Goal: Task Accomplishment & Management: Use online tool/utility

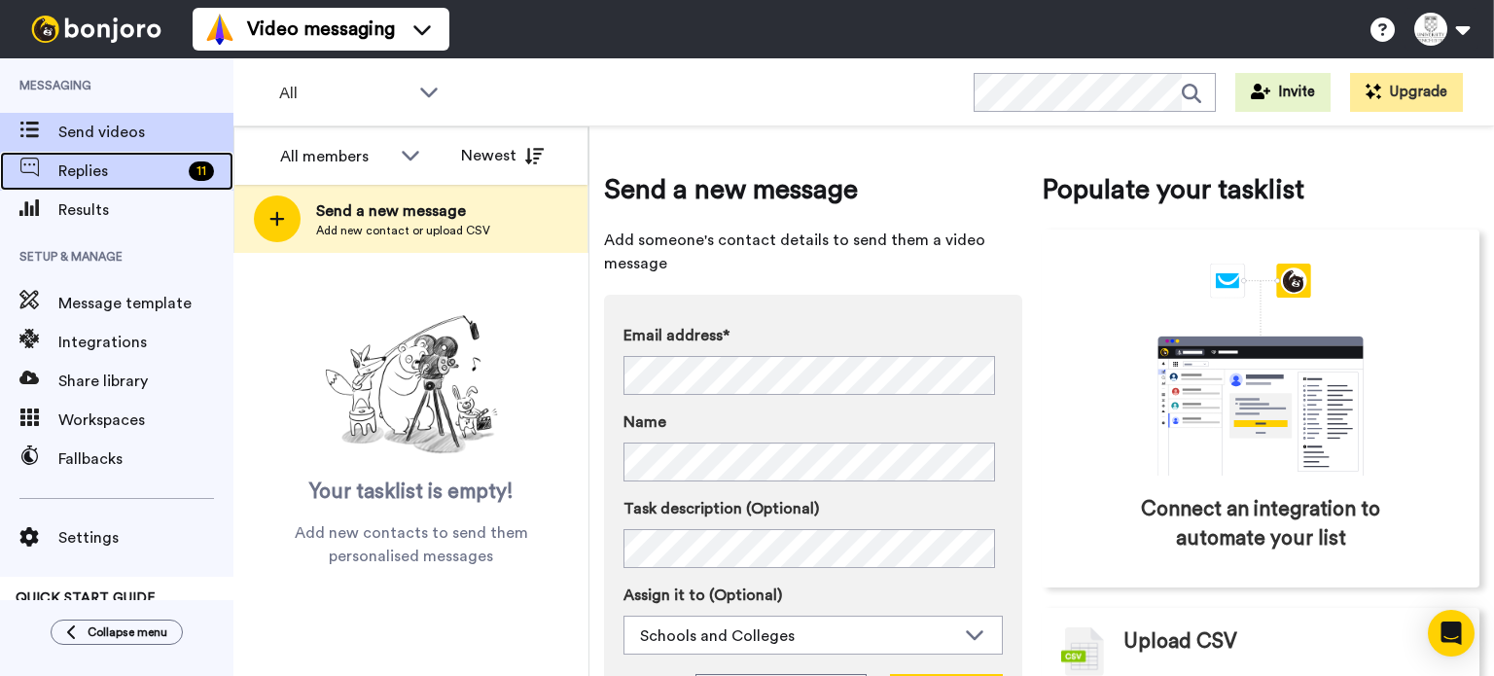
click at [129, 174] on span "Replies" at bounding box center [119, 171] width 123 height 23
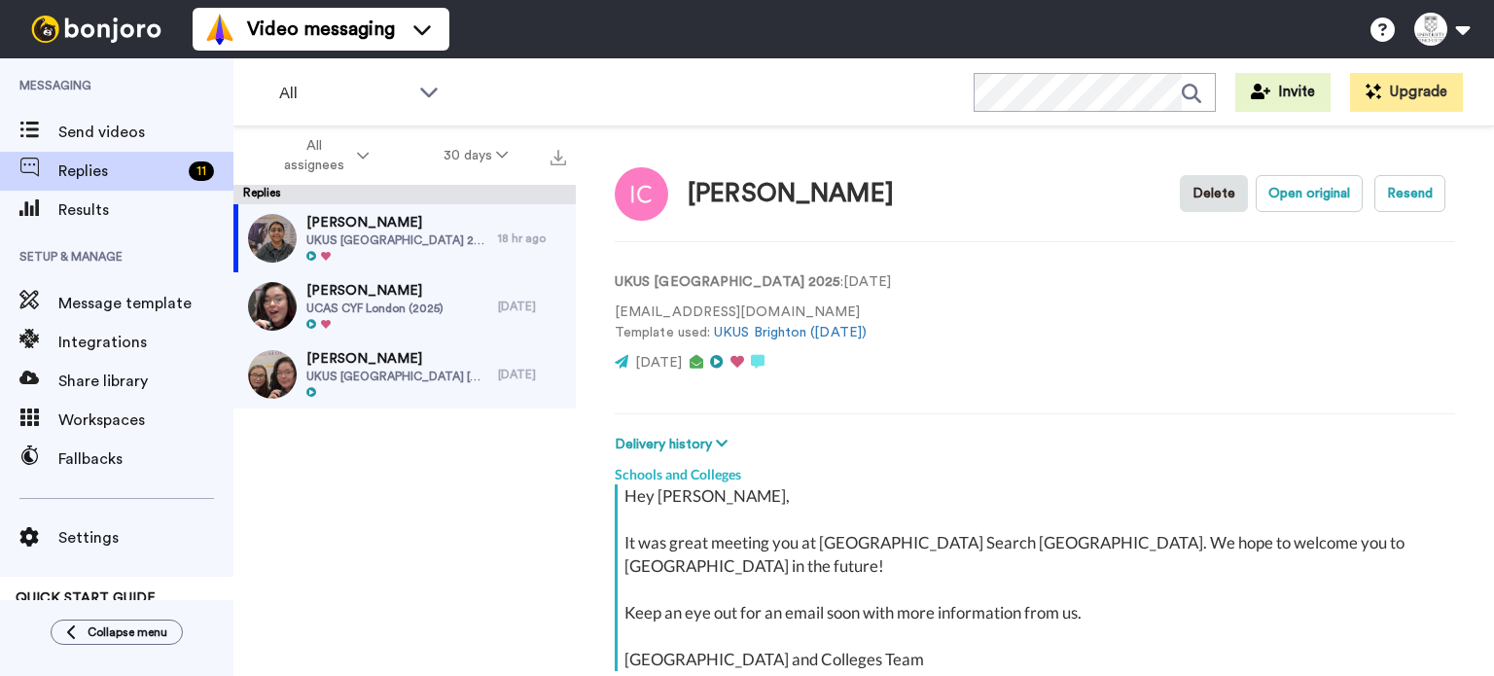
scroll to position [177, 0]
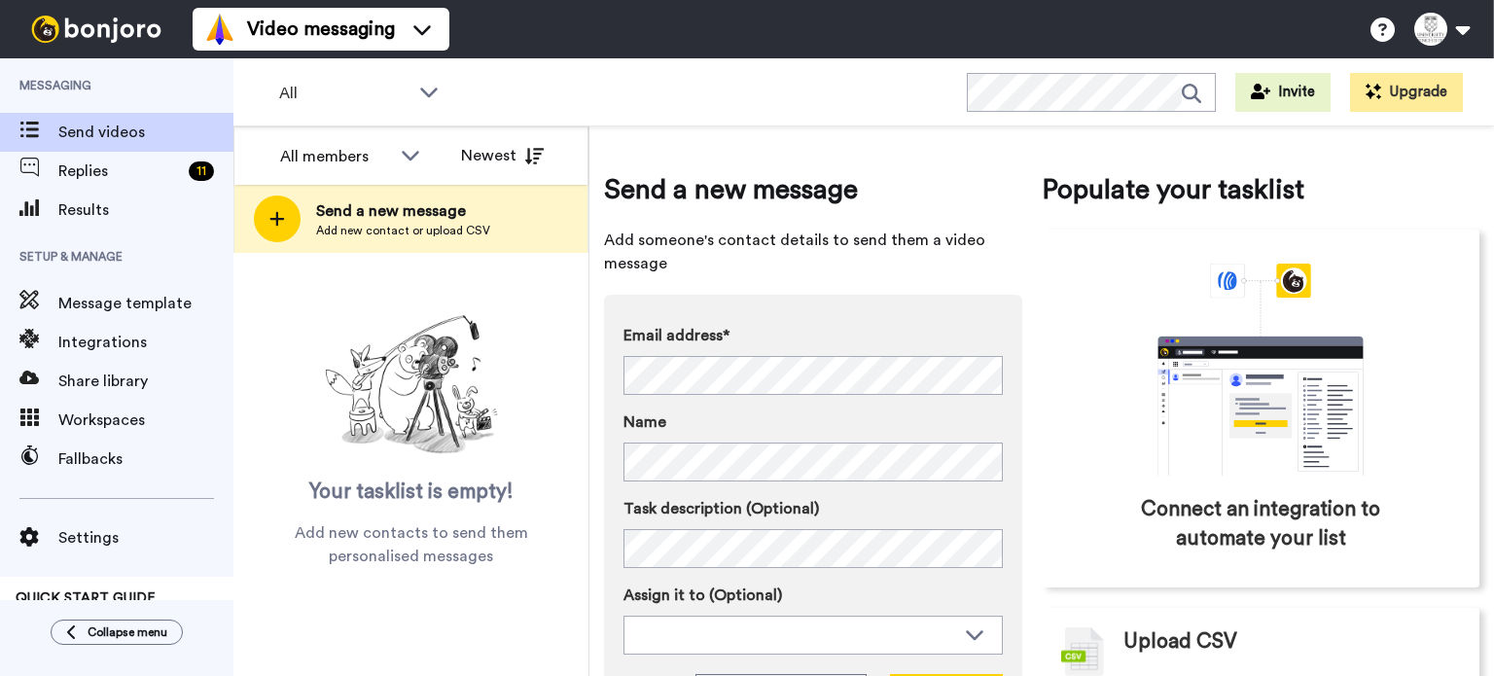
click at [140, 307] on span "Message template" at bounding box center [145, 303] width 175 height 23
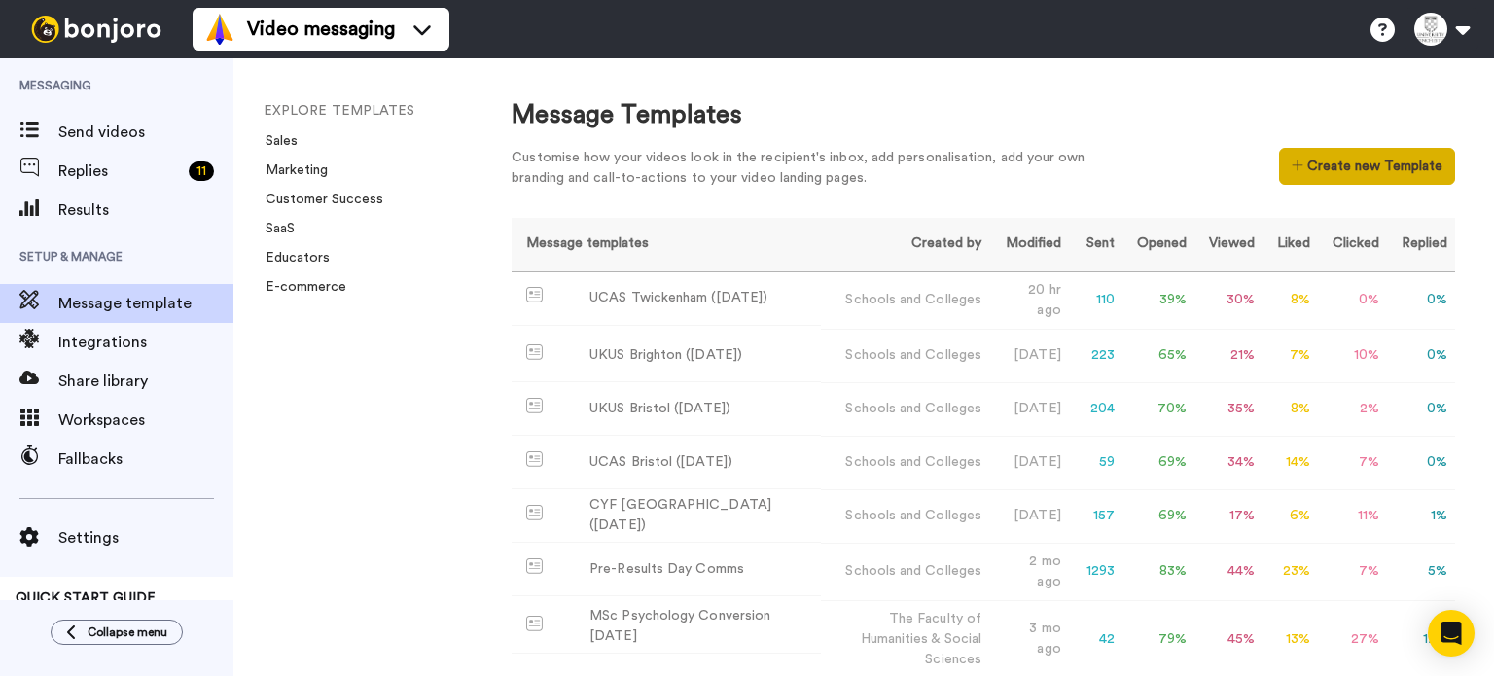
drag, startPoint x: 1387, startPoint y: 195, endPoint x: 1346, endPoint y: 151, distance: 59.9
click at [1346, 151] on div "Customise how your videos look in the recipient's inbox, add personalisation, a…" at bounding box center [984, 173] width 944 height 51
click at [1346, 151] on button "Create new Template" at bounding box center [1367, 166] width 176 height 37
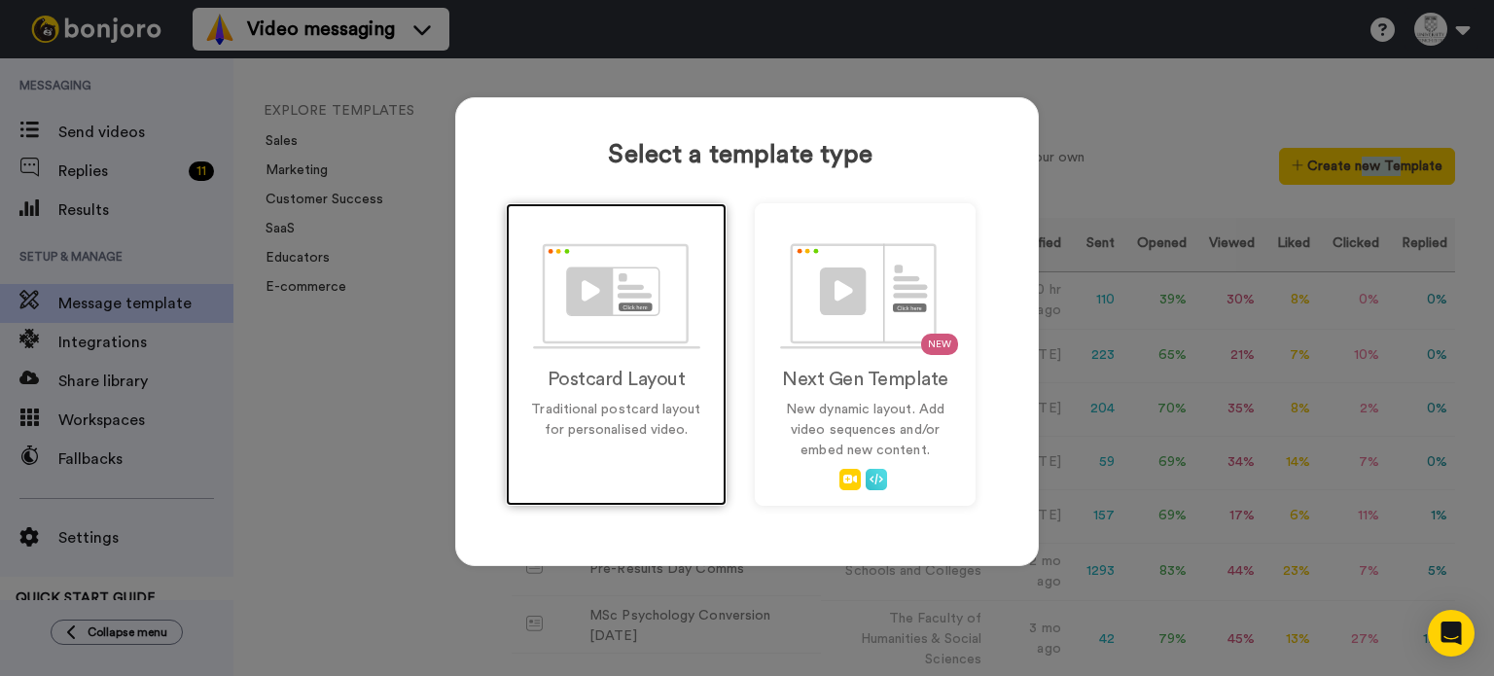
click at [656, 389] on div "Postcard Layout Traditional postcard layout for personalised video." at bounding box center [616, 354] width 221 height 303
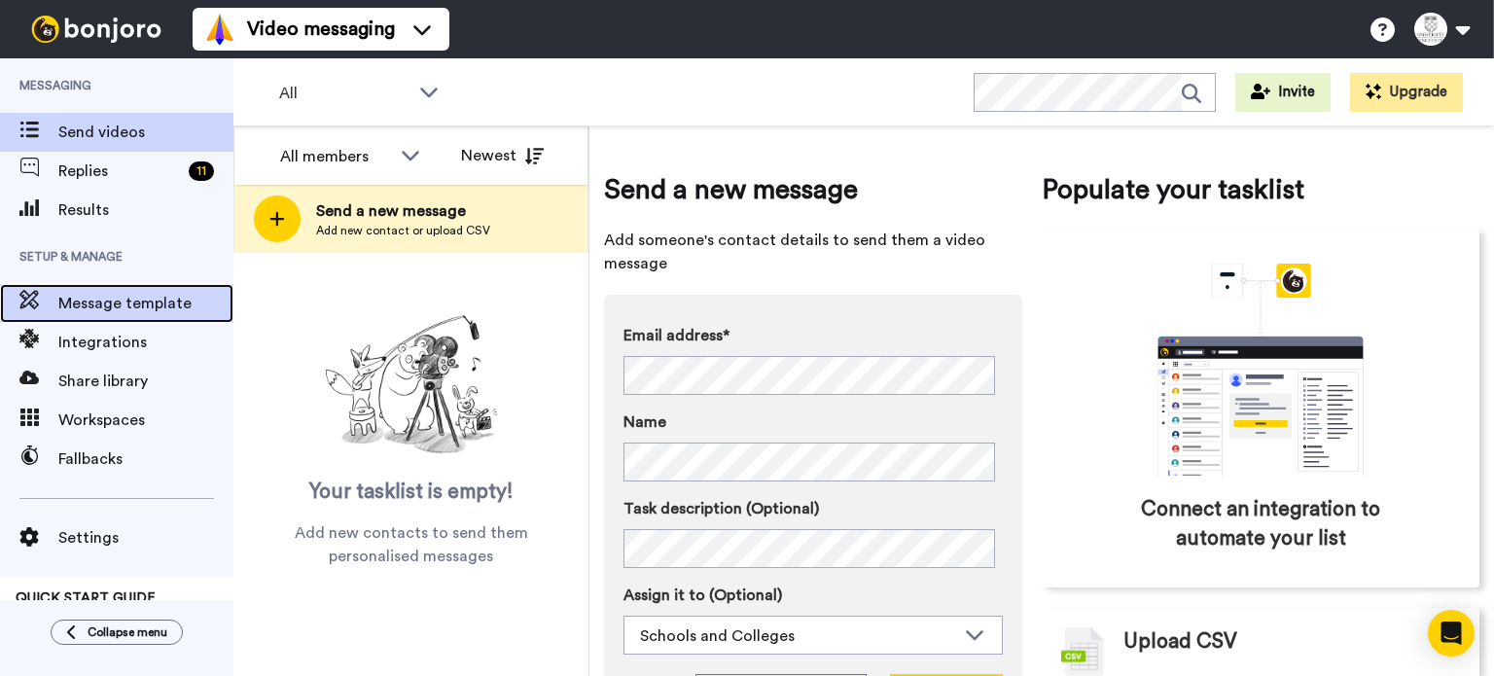
click at [126, 289] on div "Message template" at bounding box center [116, 303] width 233 height 39
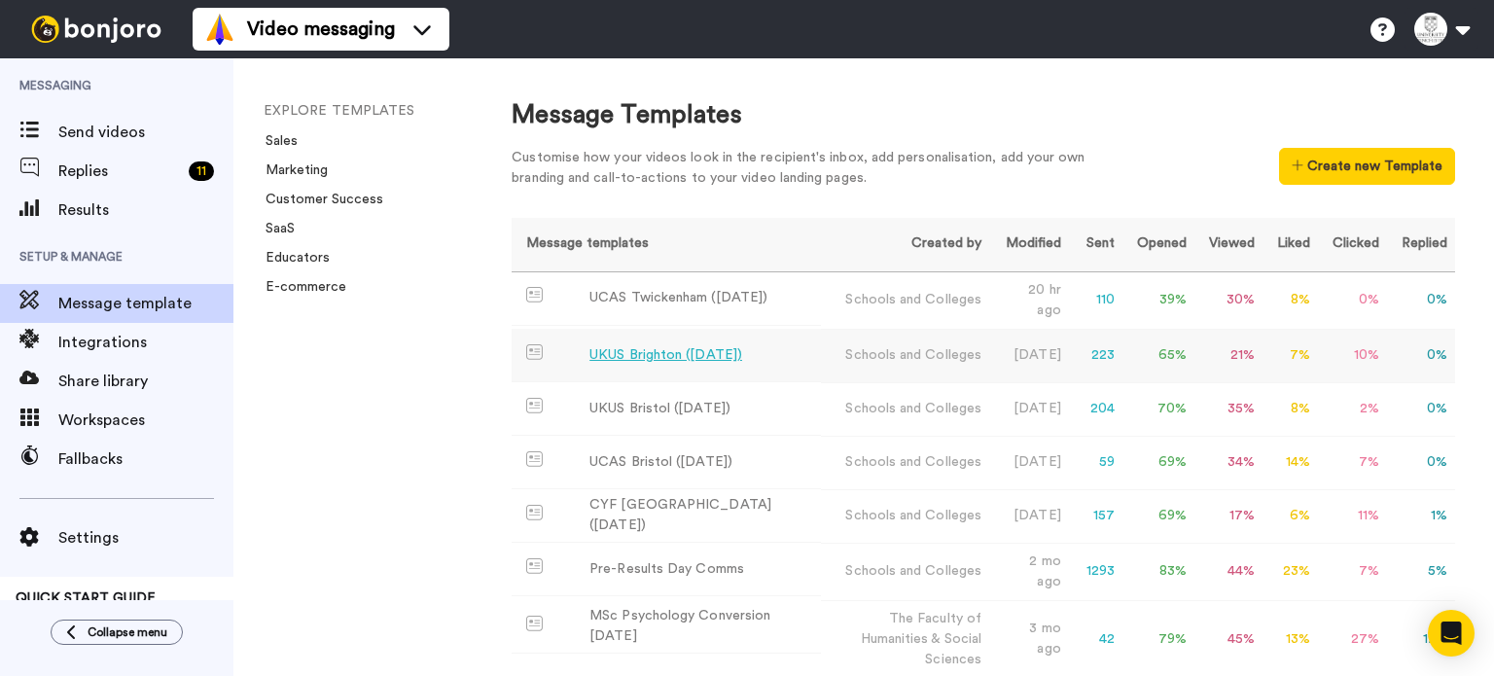
click at [693, 345] on div "UKUS Brighton (Oct 2025)" at bounding box center [665, 355] width 153 height 20
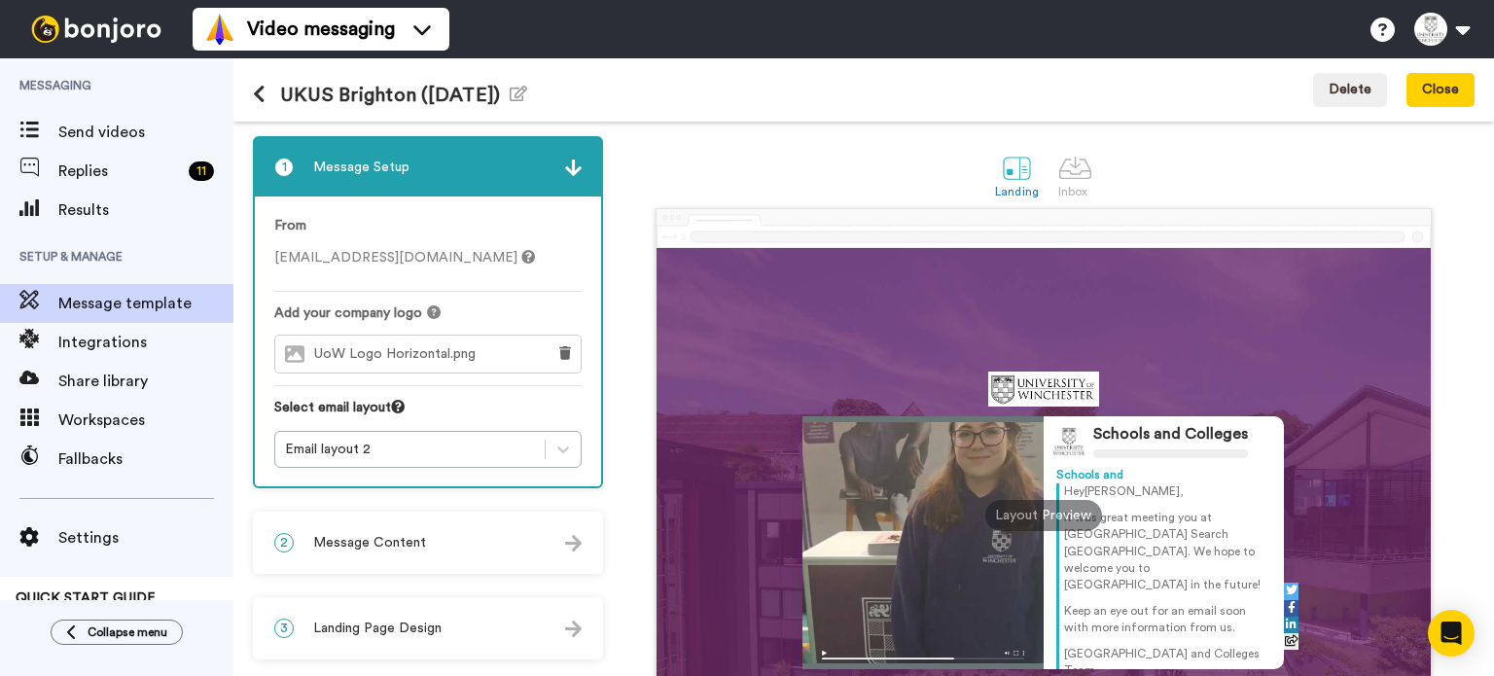
click at [322, 514] on div "2 Message Content" at bounding box center [428, 543] width 346 height 58
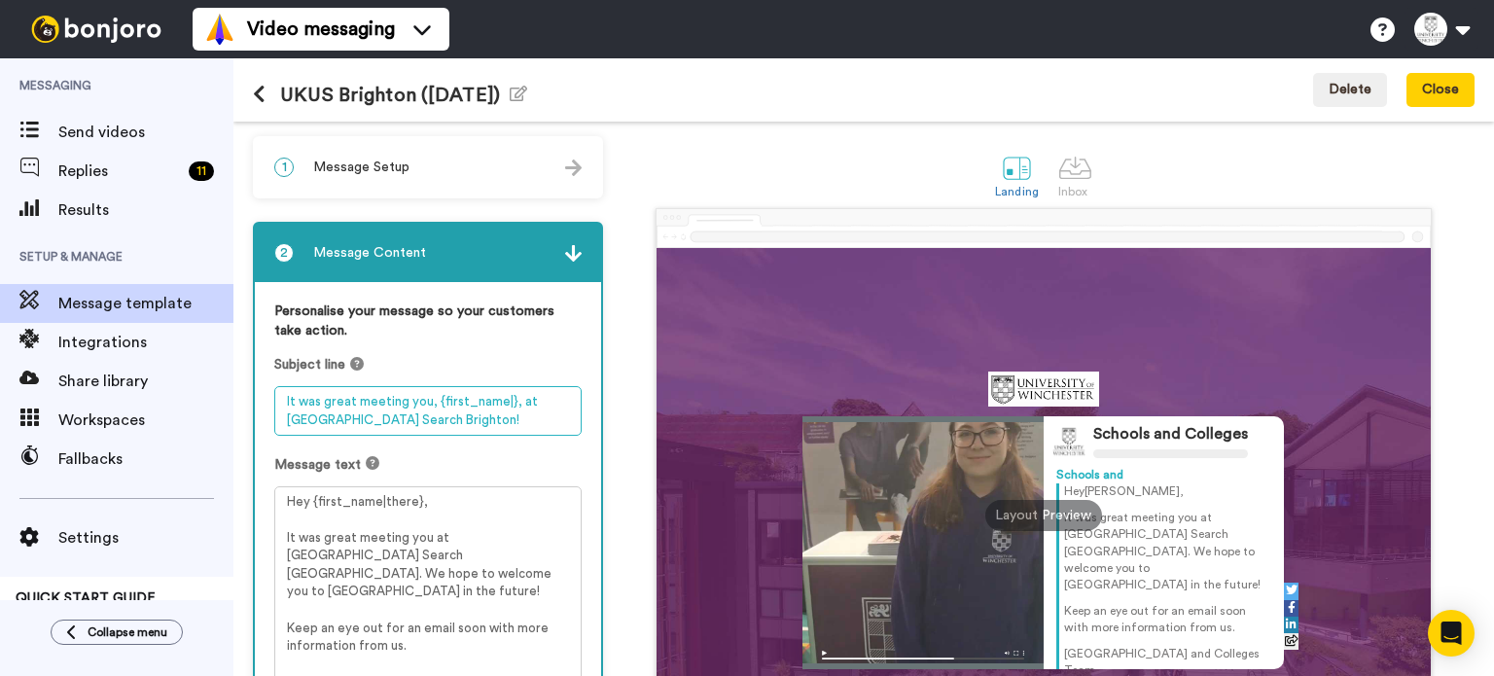
click at [436, 425] on textarea "It was great meeting you, {first_name|}, at UK University Search Brighton!" at bounding box center [427, 411] width 307 height 50
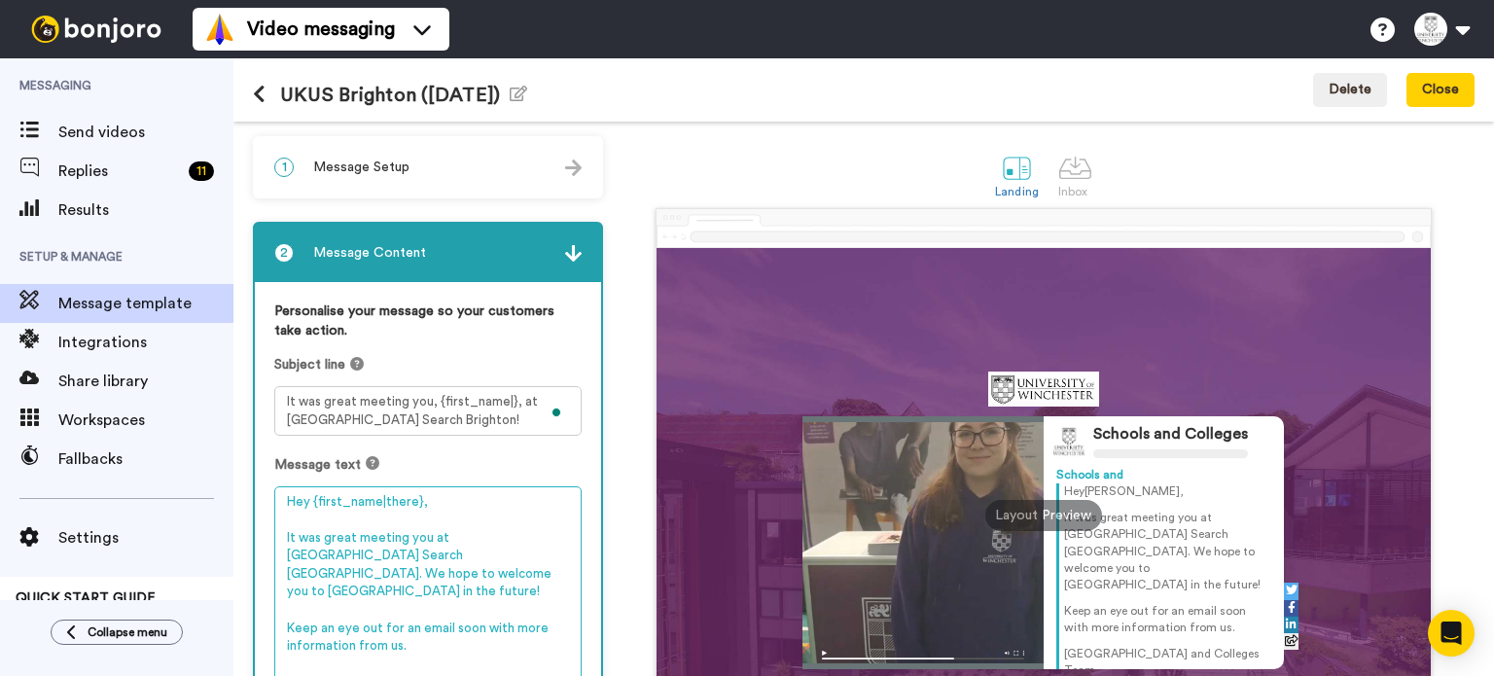
click at [407, 544] on textarea "Hey {first_name|there}, It was great meeting you at UK University Search Bright…" at bounding box center [427, 599] width 307 height 226
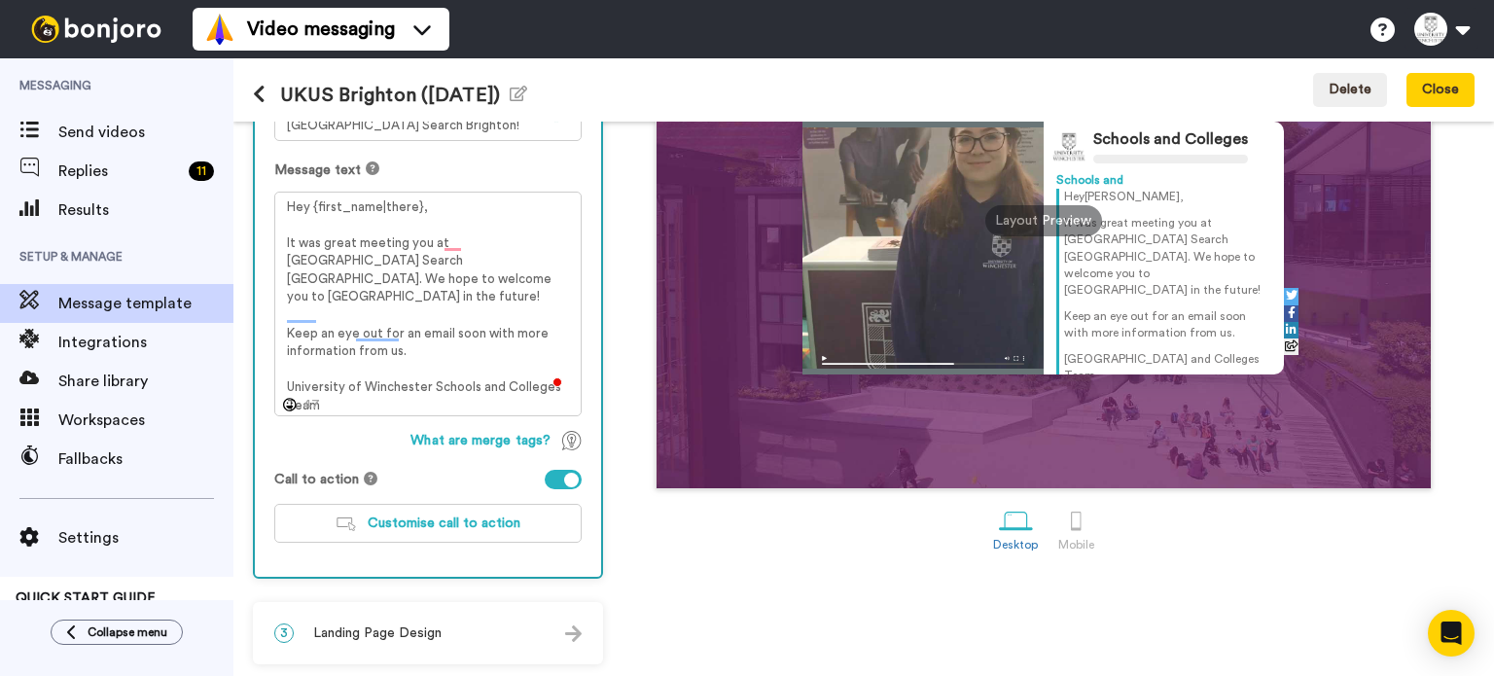
click at [476, 498] on div "Personalise your message so your customers take action. Subject line It was gre…" at bounding box center [428, 281] width 346 height 589
click at [479, 505] on button "Customise call to action" at bounding box center [427, 523] width 307 height 39
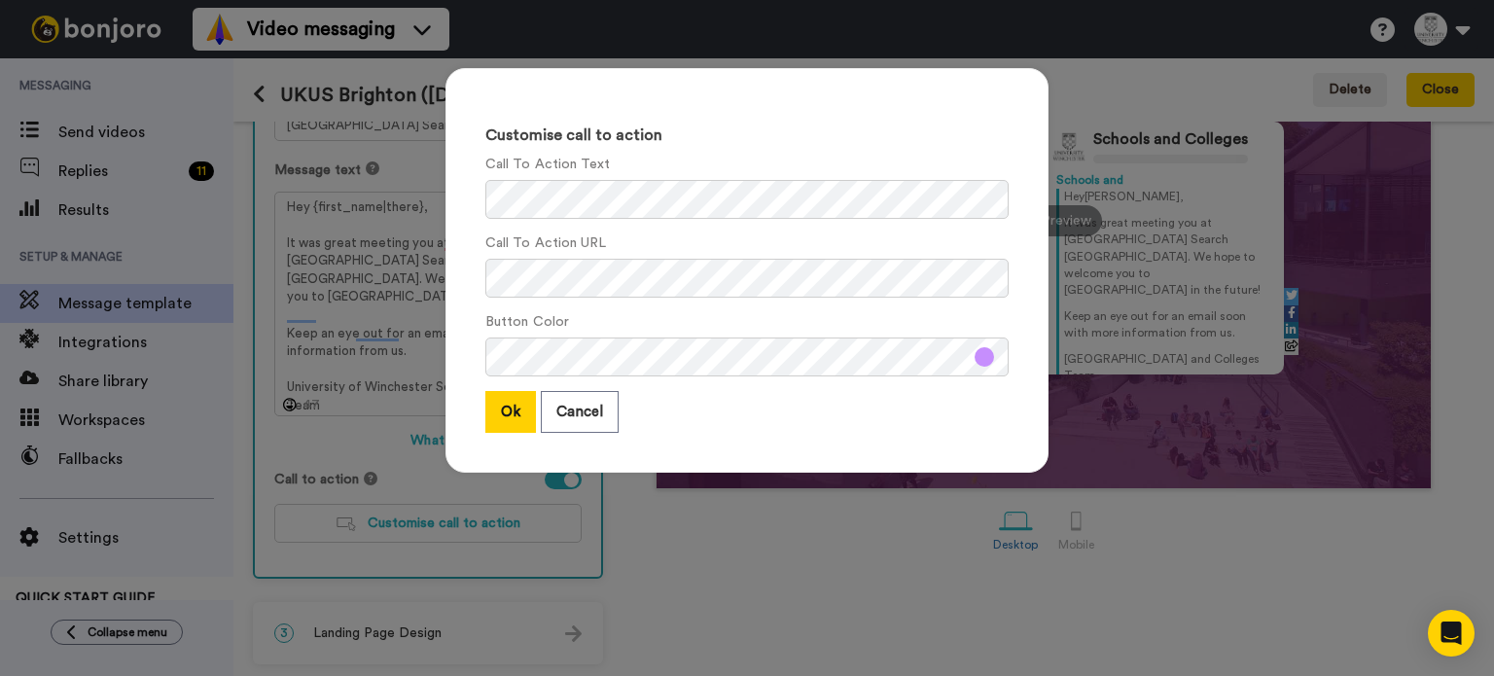
click at [924, 441] on div "Customise call to action Call To Action Text Call To Action URL Button Color Ok…" at bounding box center [747, 270] width 603 height 405
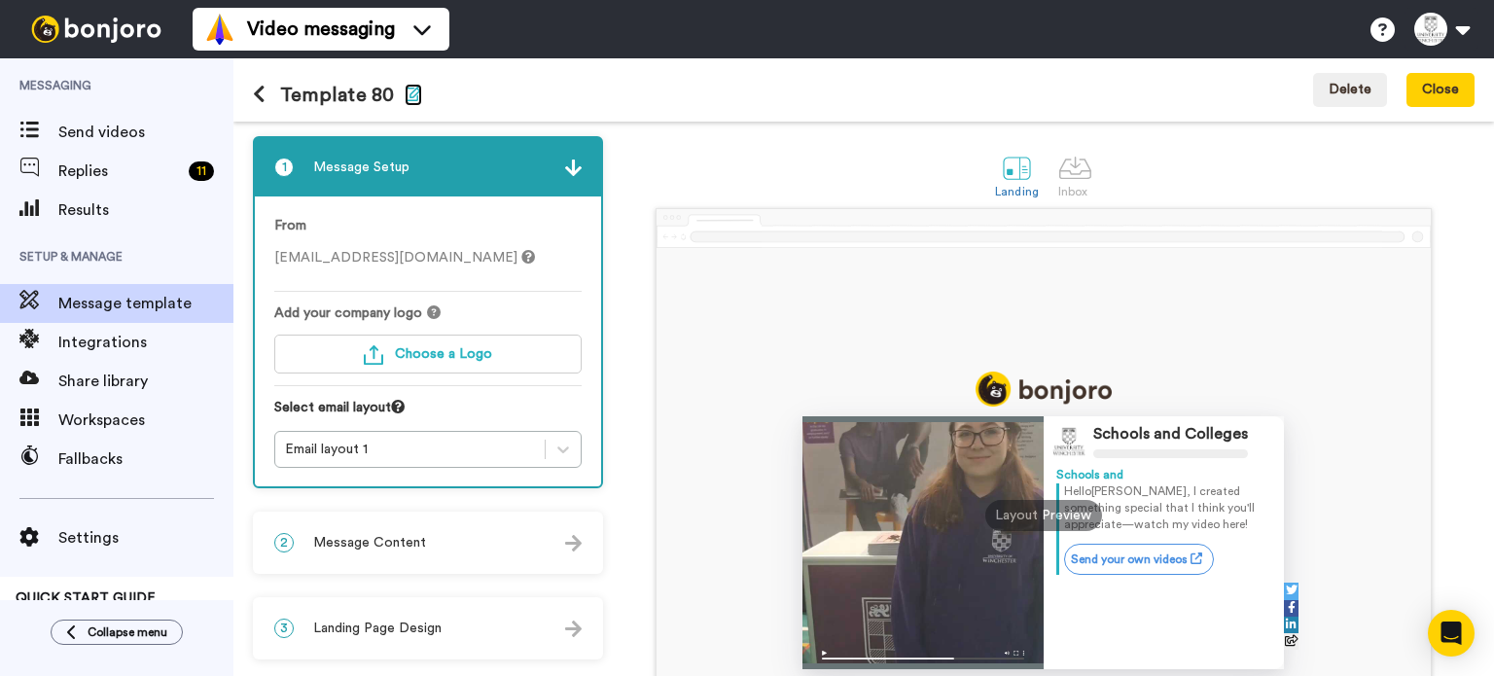
click at [405, 93] on icon "button" at bounding box center [414, 94] width 18 height 16
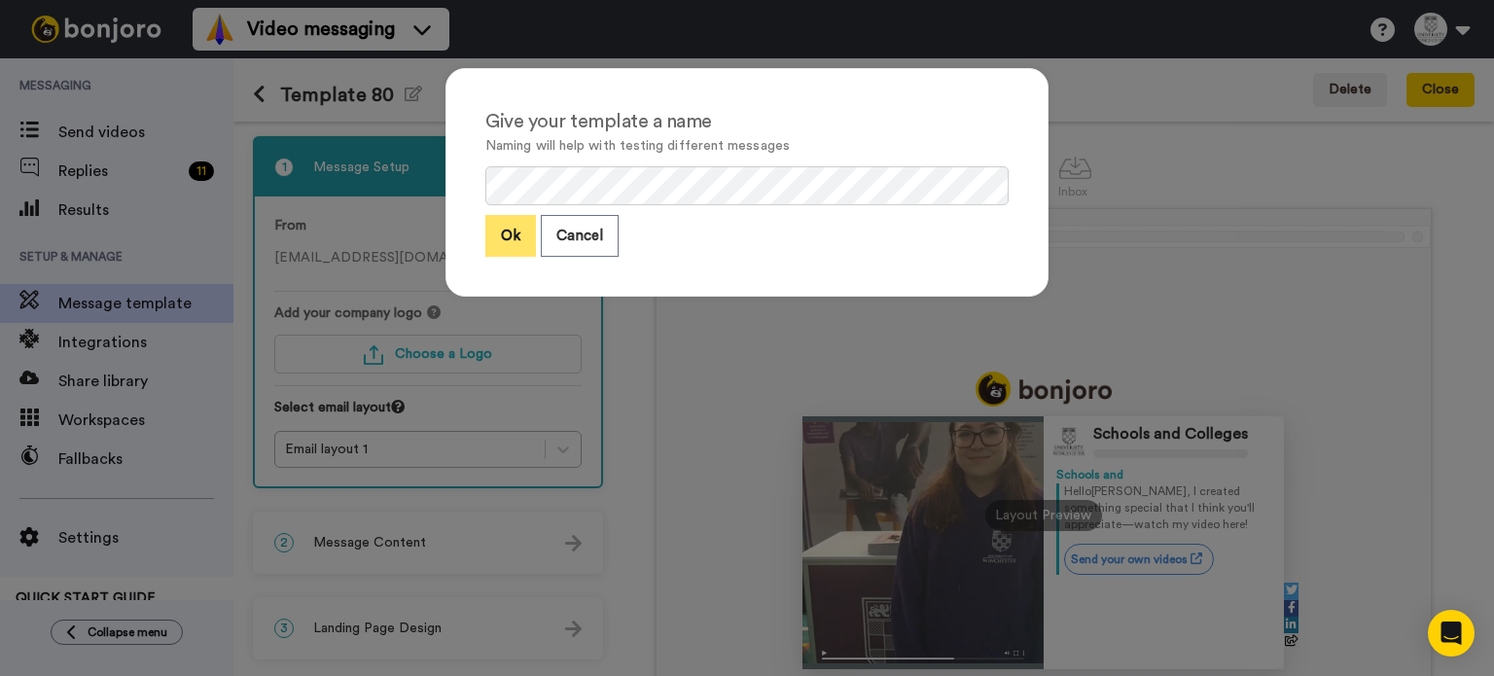
click at [497, 236] on button "Ok" at bounding box center [510, 236] width 51 height 42
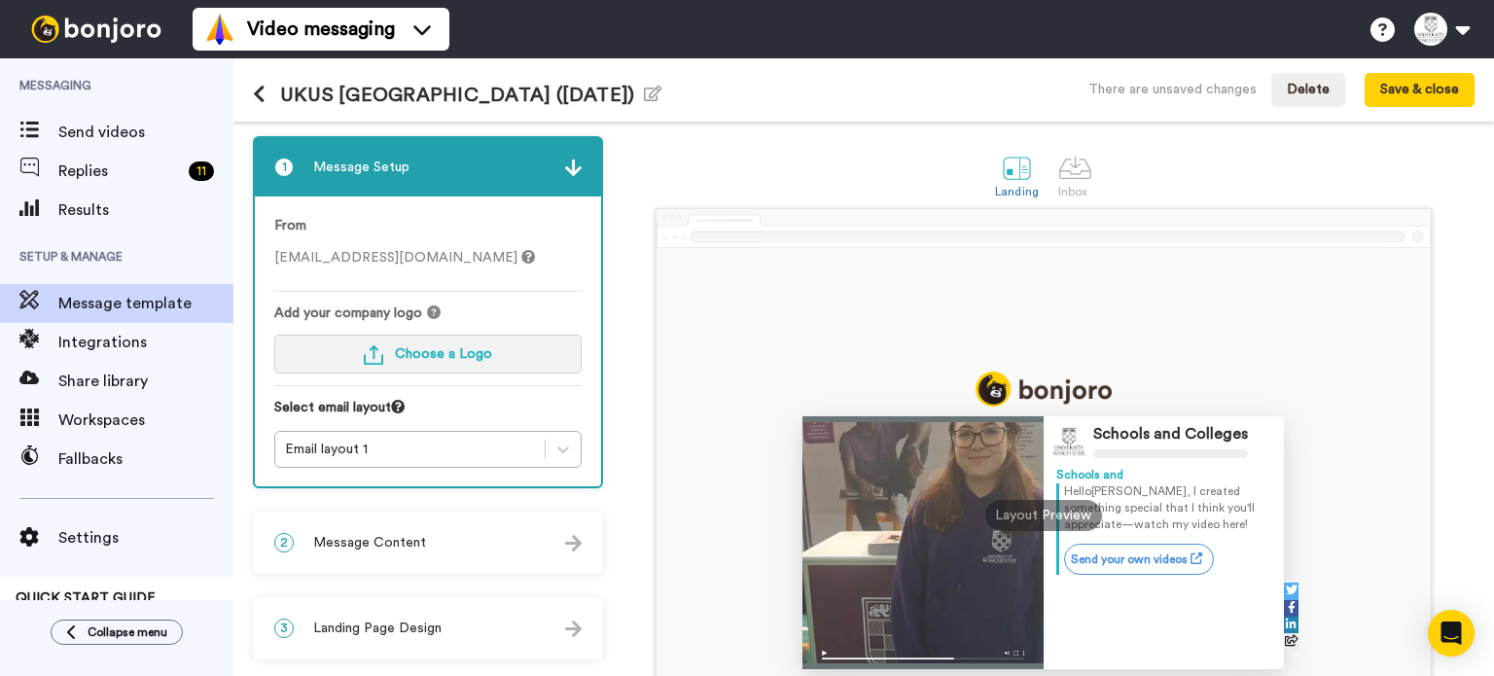
click at [464, 340] on button "Choose a Logo" at bounding box center [427, 354] width 307 height 39
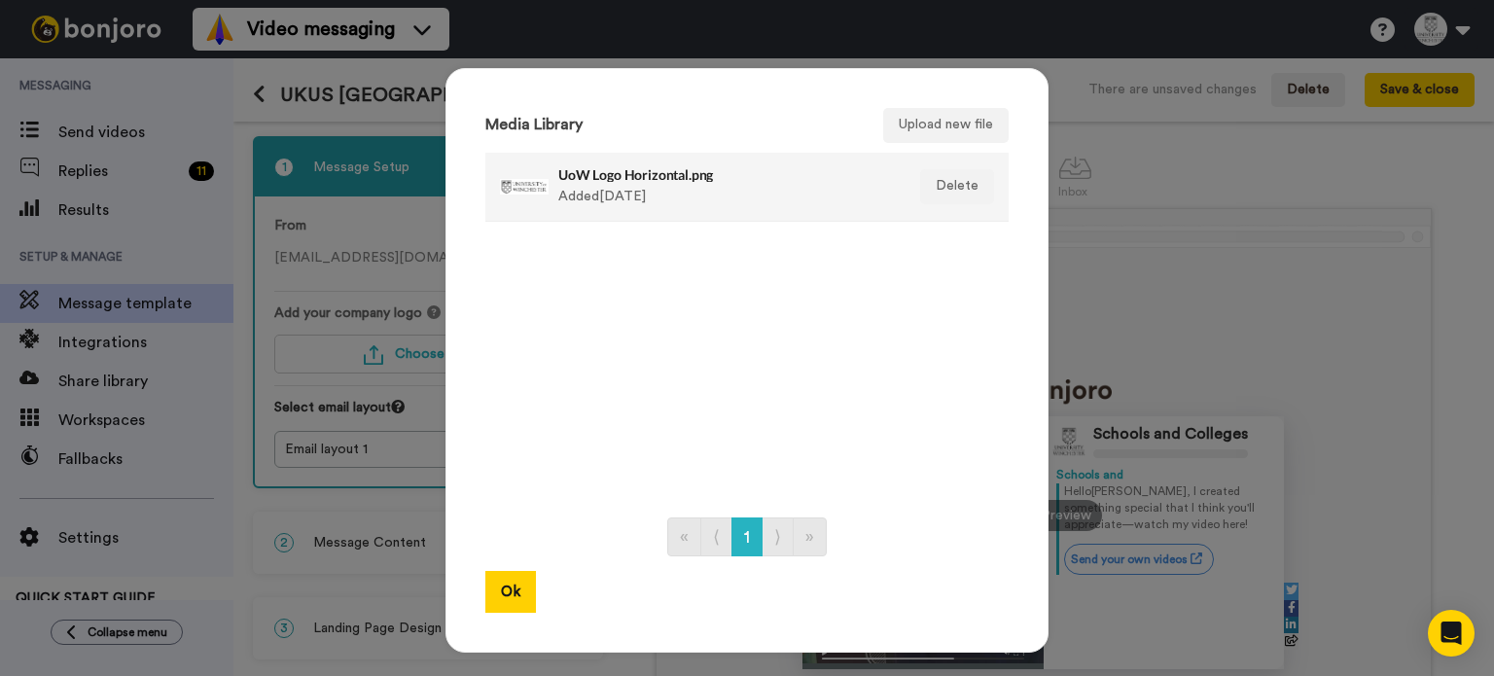
click at [577, 183] on div "UoW Logo Horizontal.png Added 1 yr ago" at bounding box center [726, 186] width 336 height 49
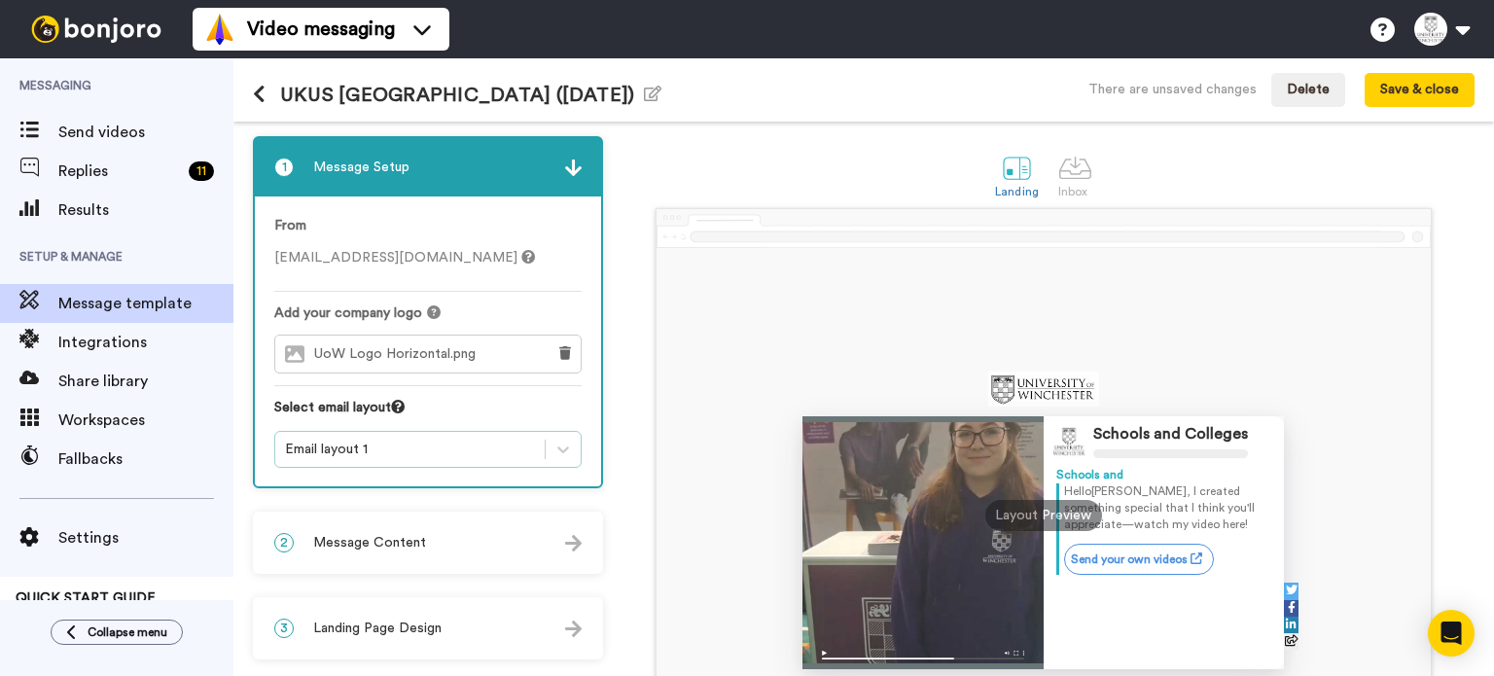
click at [371, 466] on div "From schoolsandcolleges@winchester.ac.uk Add your company logo UoW Logo Horizon…" at bounding box center [428, 341] width 346 height 291
click at [389, 456] on div "Email layout 1" at bounding box center [410, 449] width 250 height 19
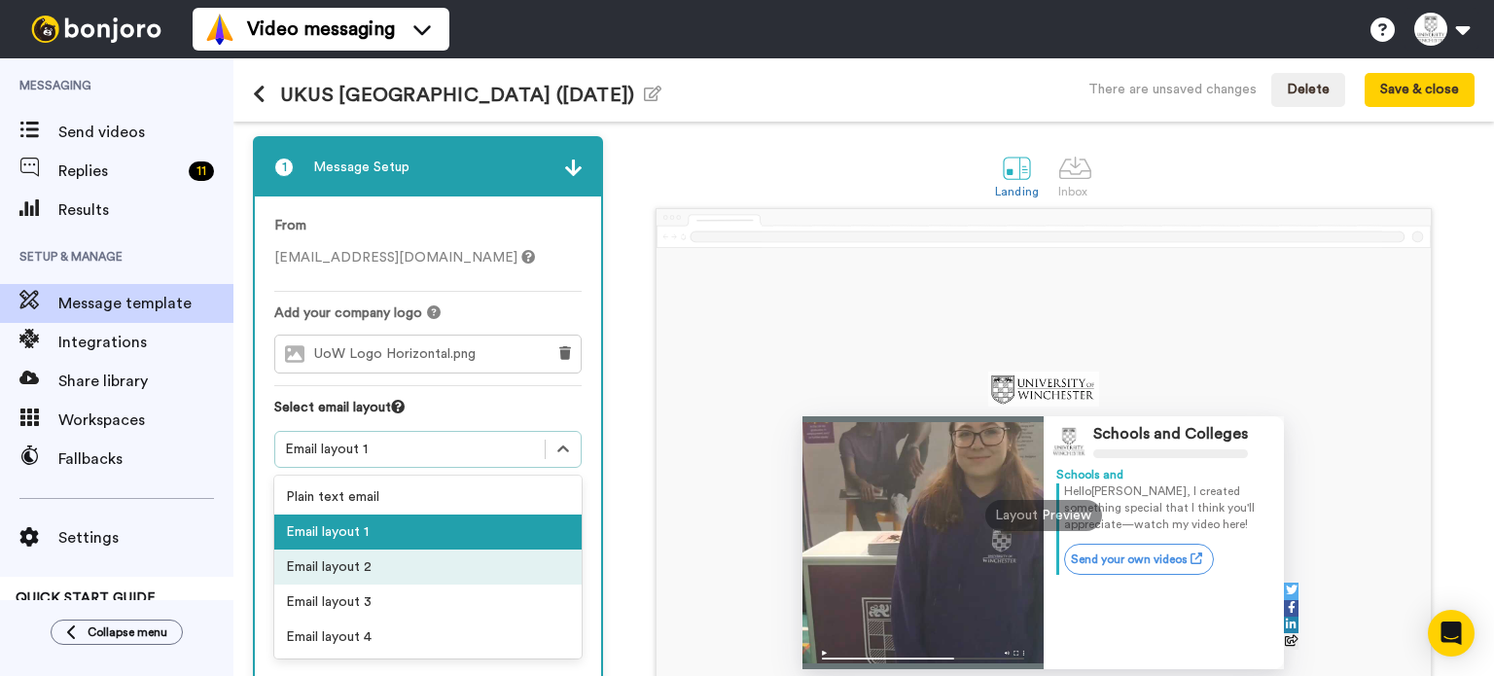
click at [383, 558] on div "Email layout 2" at bounding box center [427, 567] width 307 height 35
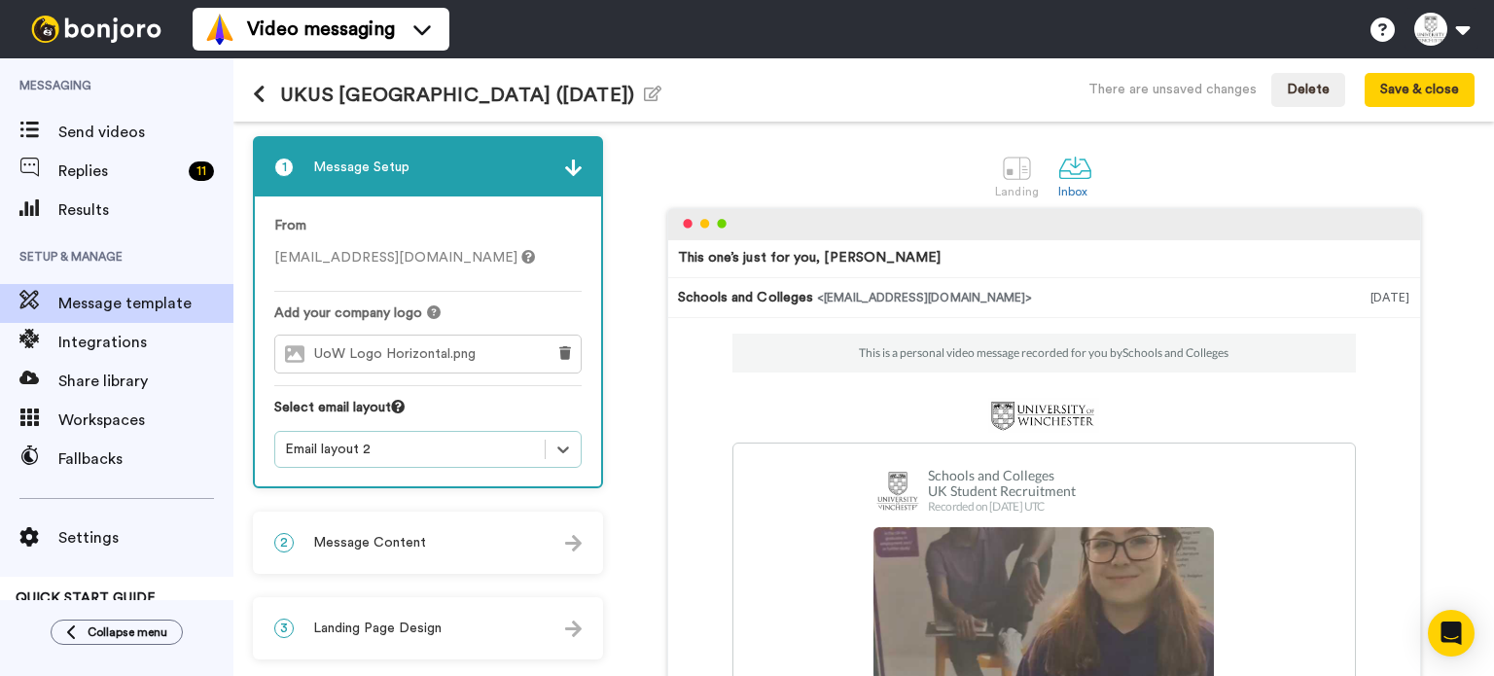
scroll to position [241, 0]
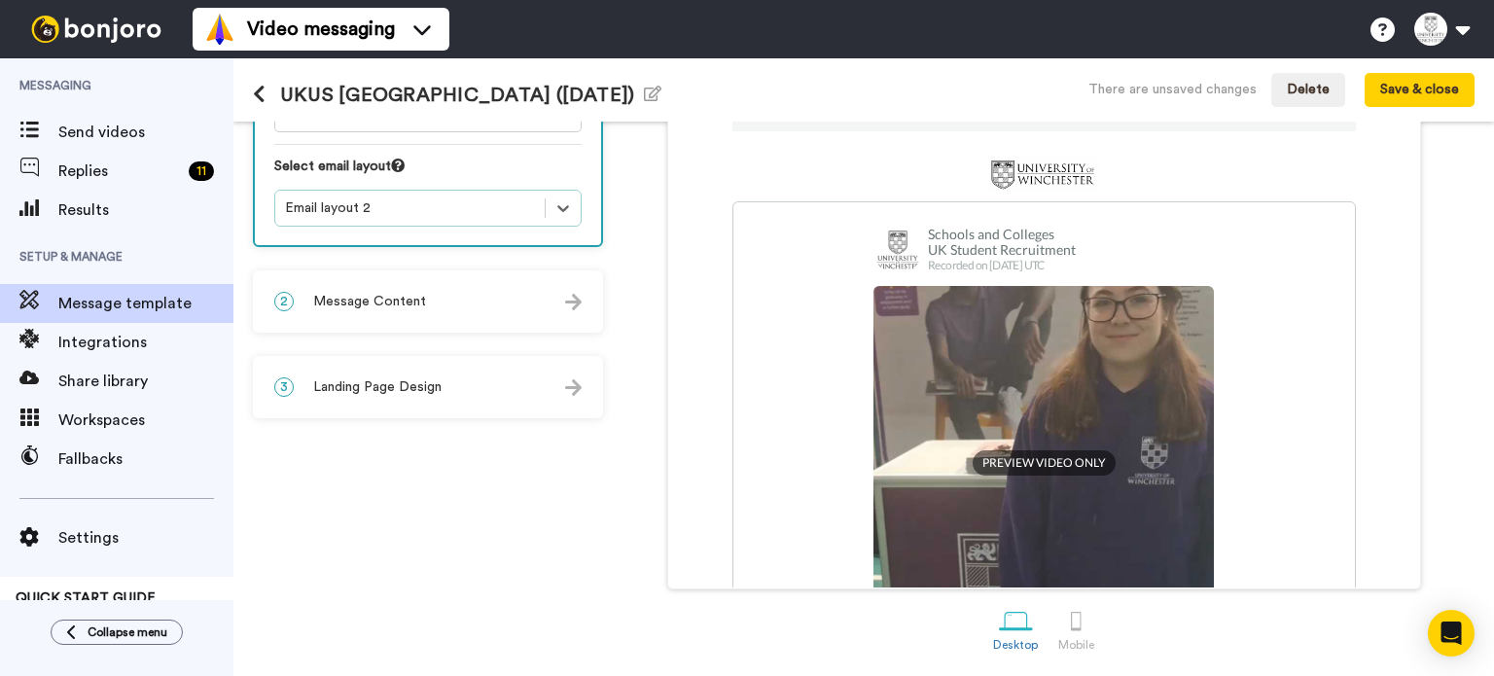
click at [410, 316] on div "2 Message Content" at bounding box center [428, 301] width 346 height 58
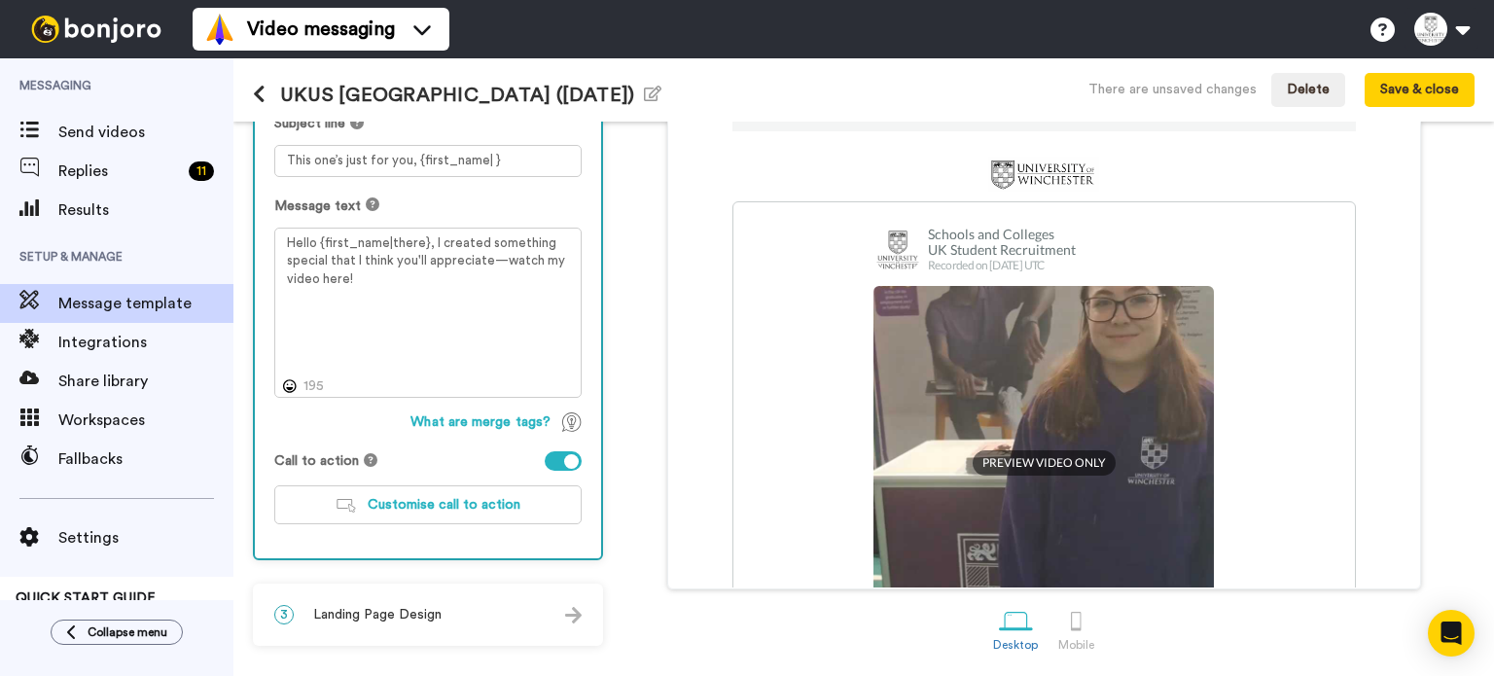
scroll to position [133, 0]
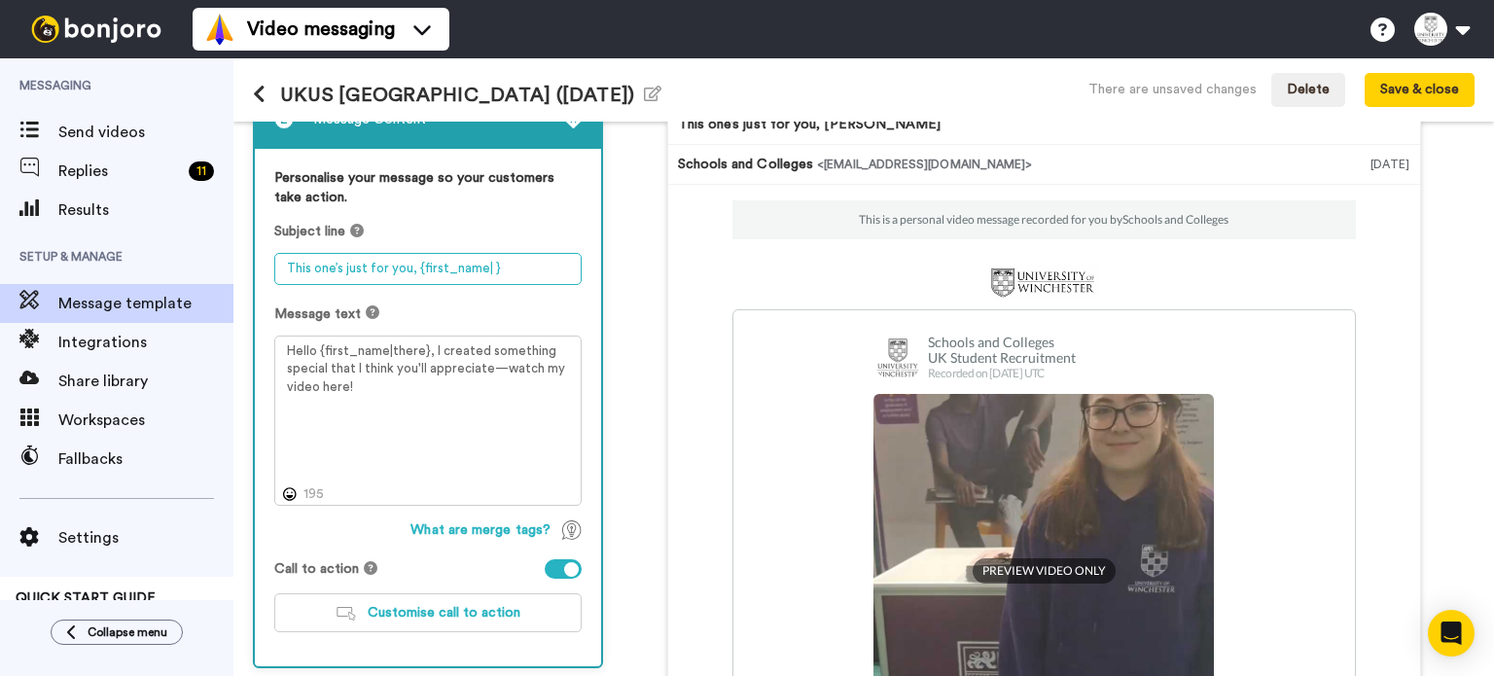
click at [545, 263] on textarea "This one’s just for you, {first_name| }" at bounding box center [427, 269] width 307 height 32
paste textarea "It was great meeting you, {first_name|}, at UK University Search Brighton!"
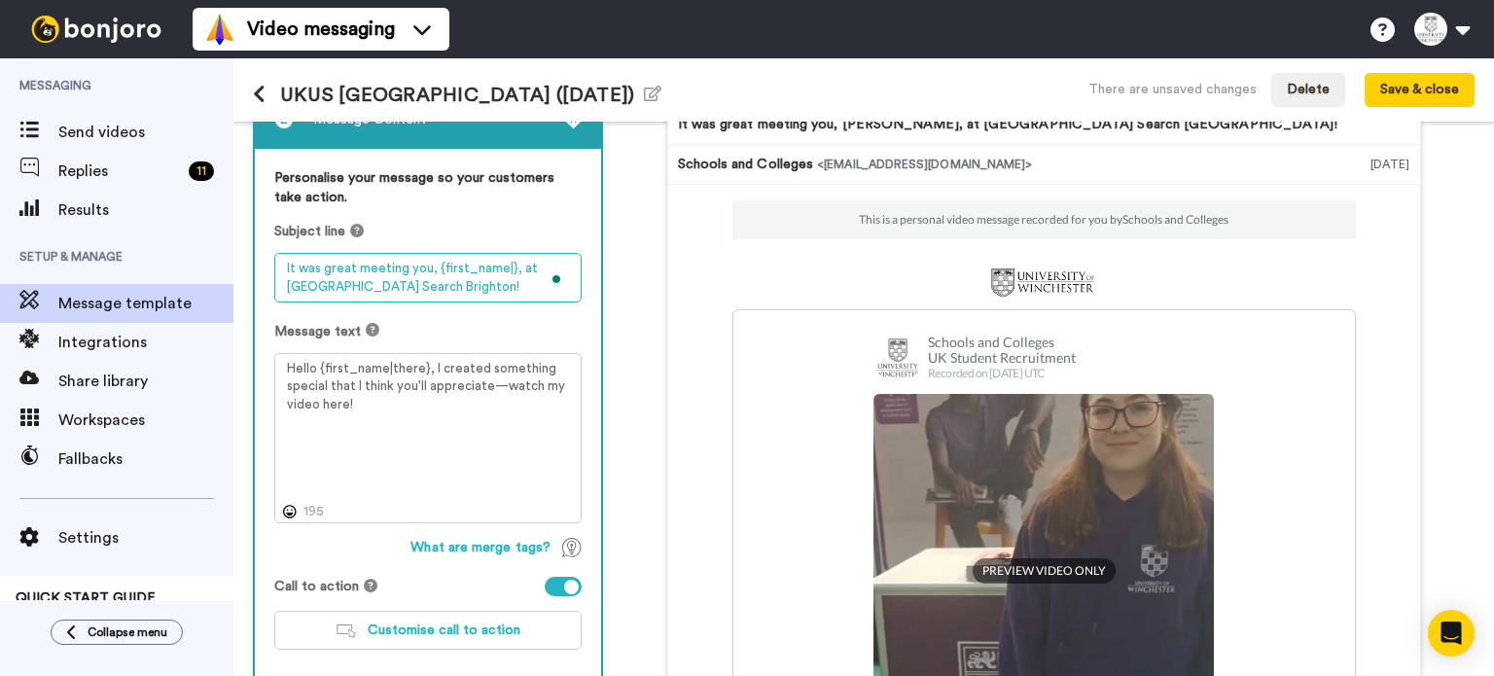
click at [410, 283] on textarea "It was great meeting you, {first_name|}, at UK University Search Brighton!" at bounding box center [427, 278] width 307 height 50
type textarea "It was great meeting you, {first_name|}, at UK University Search London!"
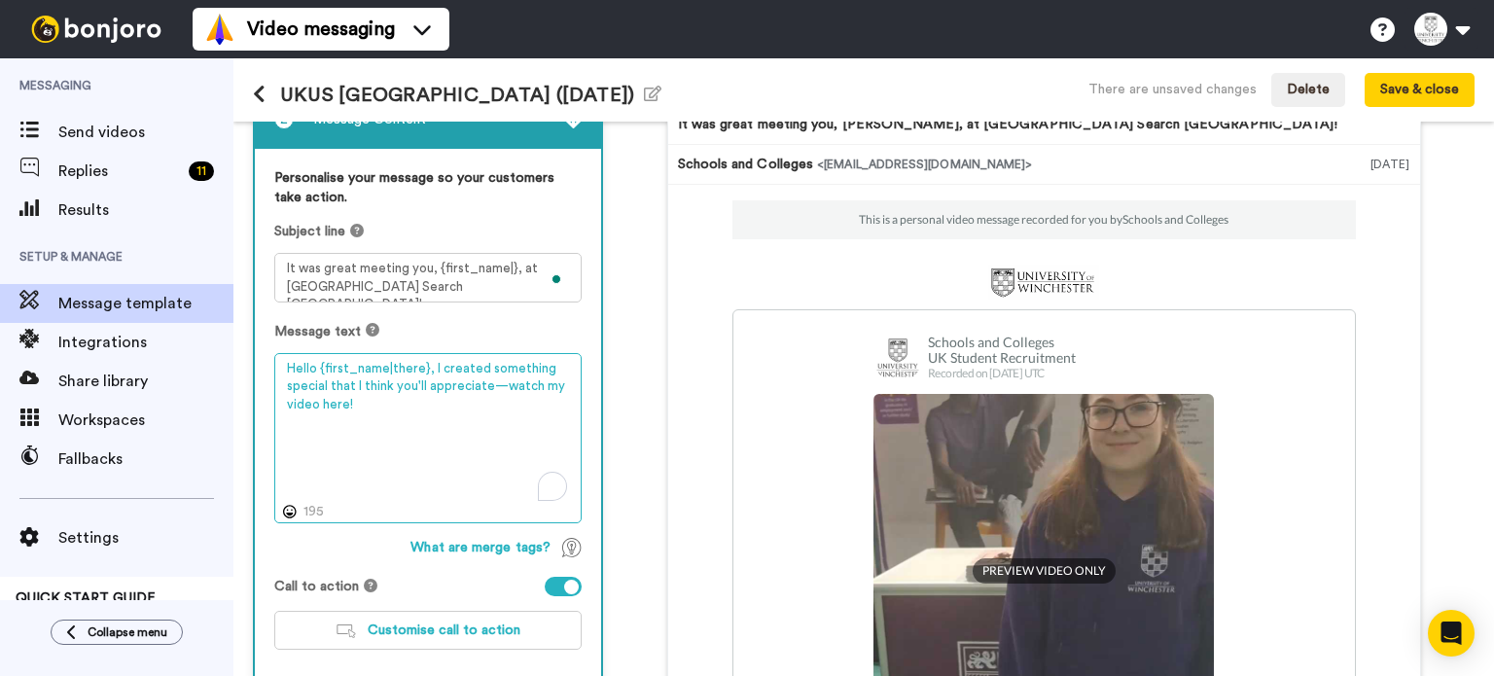
click at [401, 446] on textarea "Hello {first_name|there}, I created something special that I think you'll appre…" at bounding box center [427, 438] width 307 height 171
paste textarea "y {first_name|there}, It was great meeting you at UK University Search Brighton…"
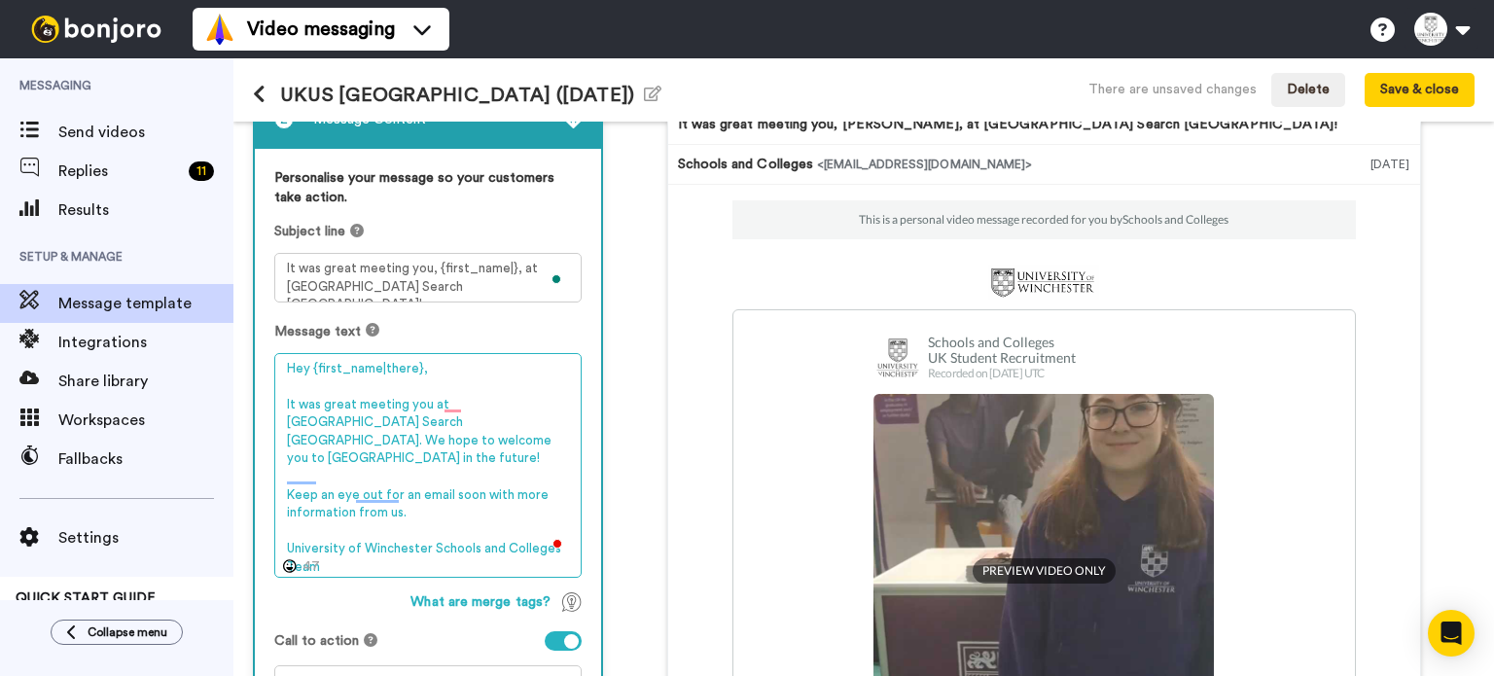
click at [313, 416] on textarea "Hey {first_name|there}, It was great meeting you at UK University Search Bright…" at bounding box center [427, 466] width 307 height 226
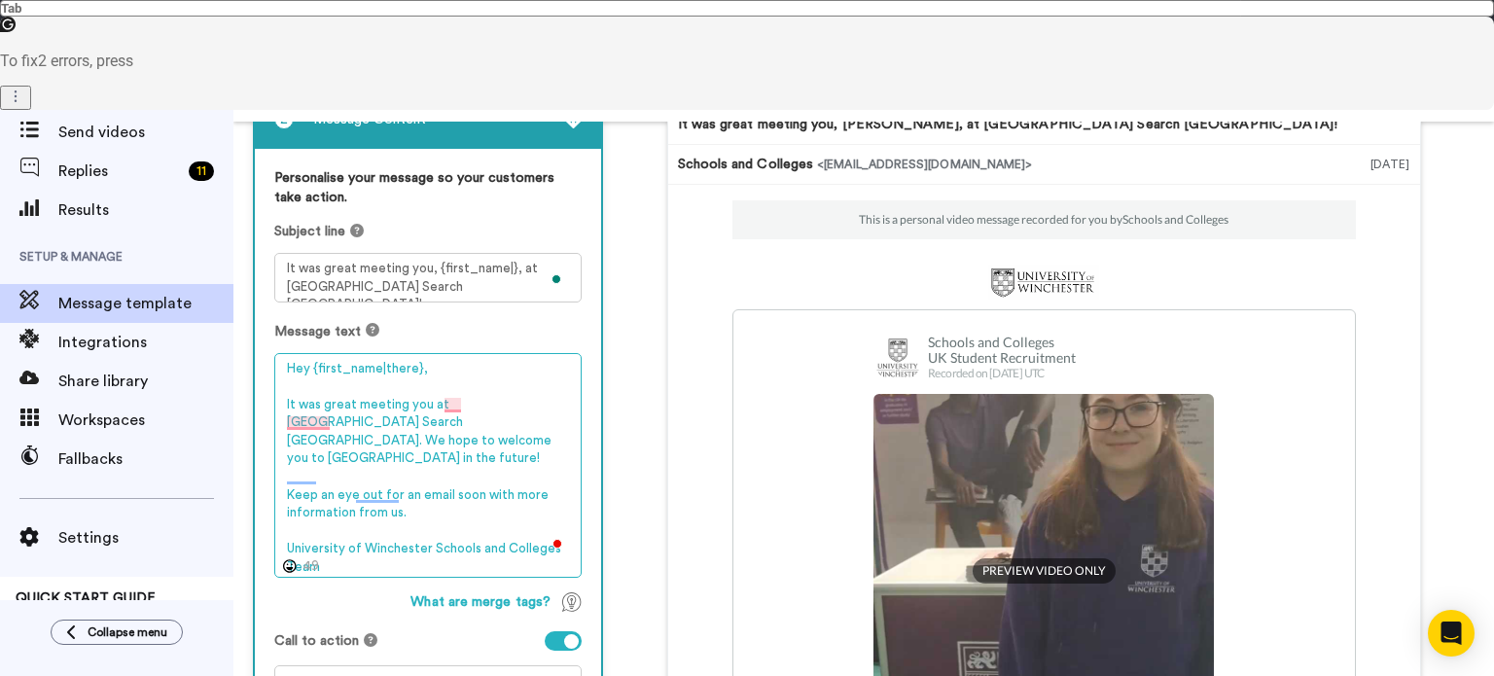
scroll to position [295, 0]
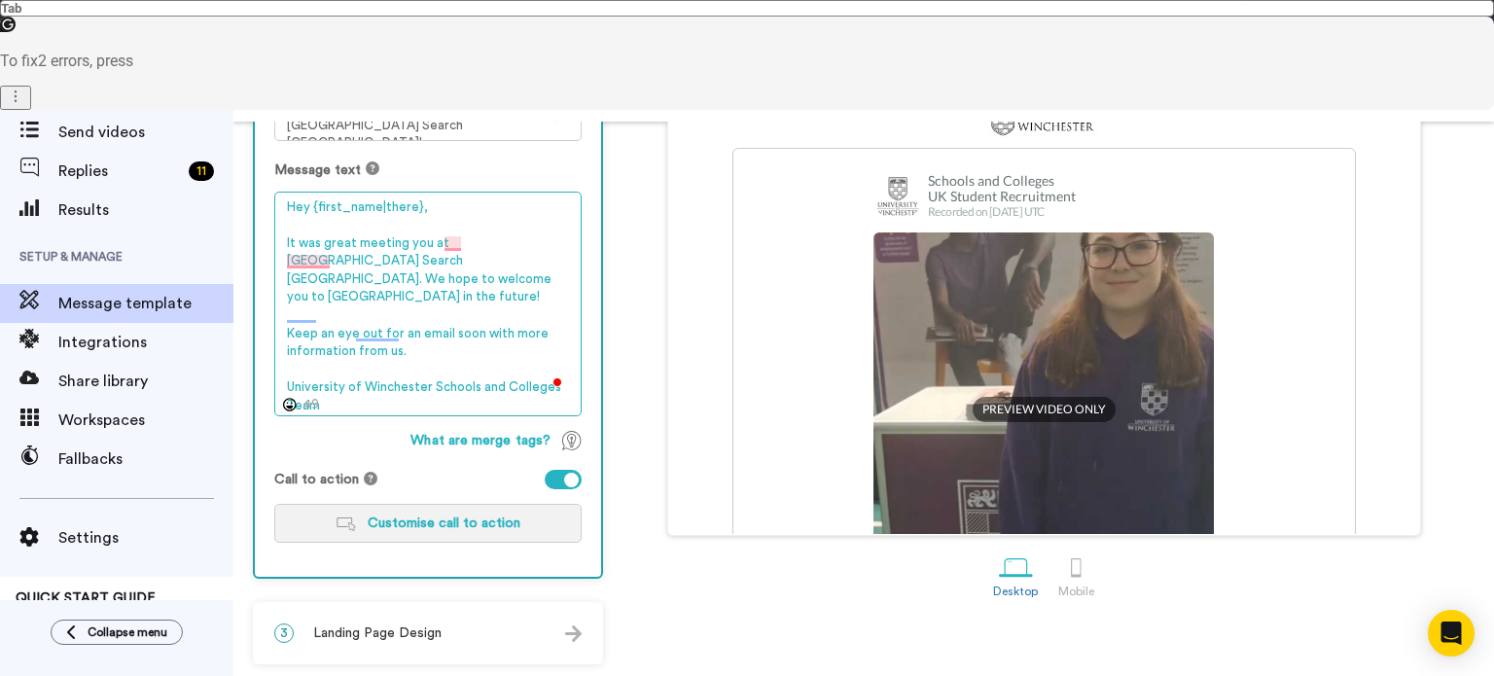
type textarea "Hey {first_name|there}, It was great meeting you at UK University Search London…"
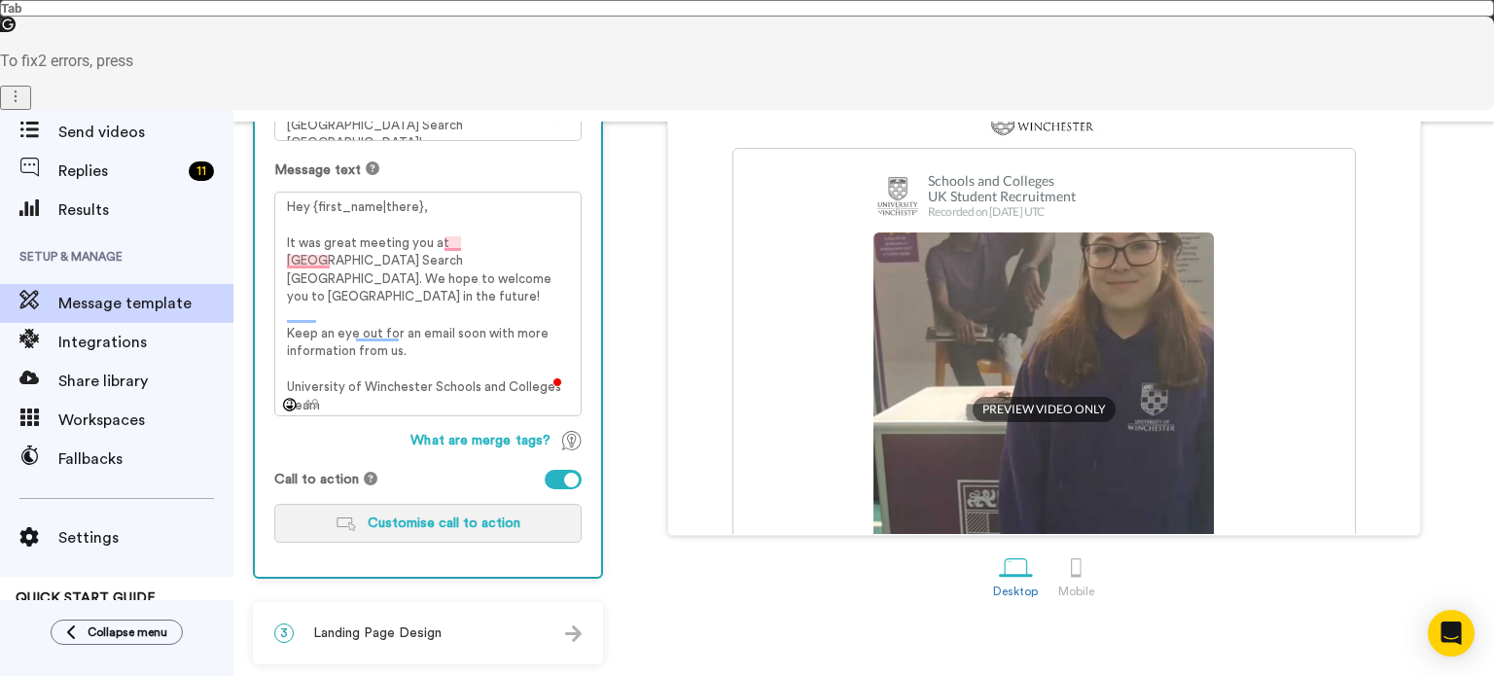
click at [407, 523] on span "Customise call to action" at bounding box center [444, 524] width 153 height 14
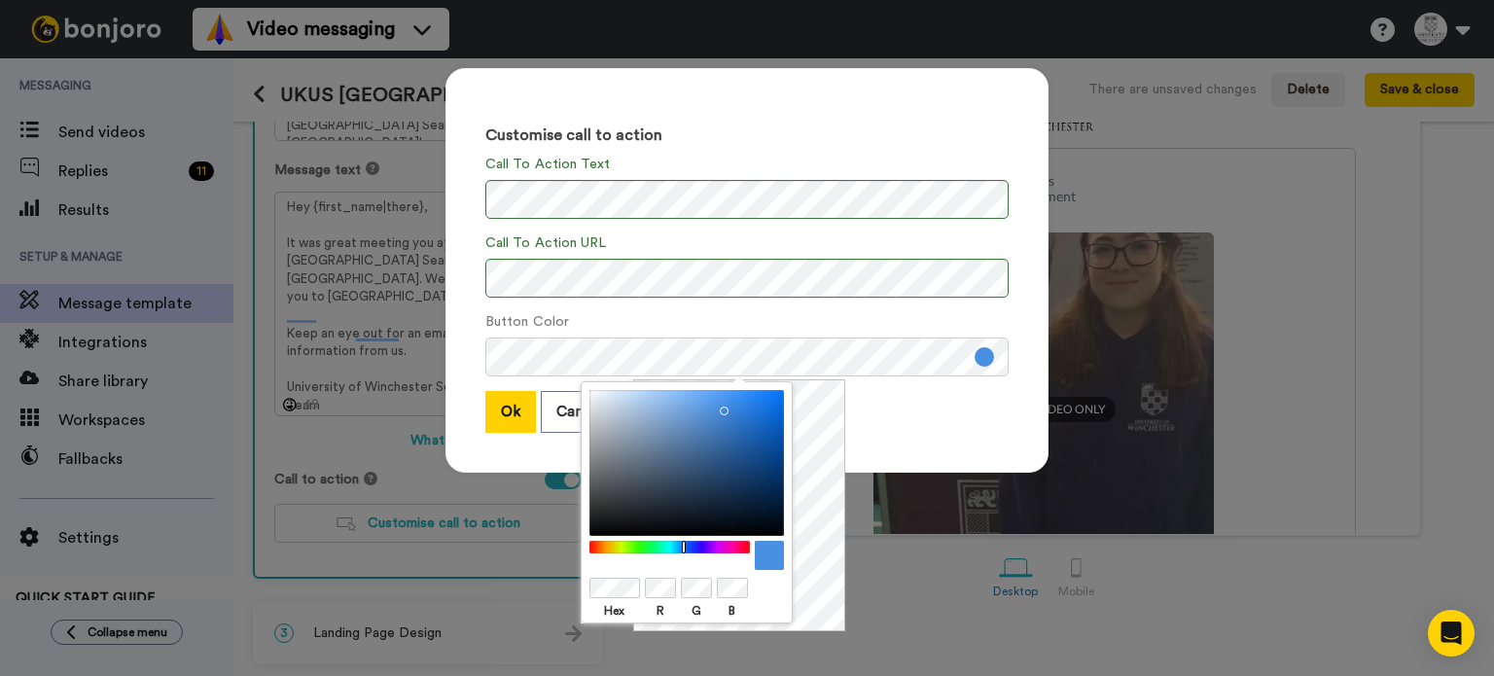
click at [712, 576] on div at bounding box center [686, 588] width 195 height 24
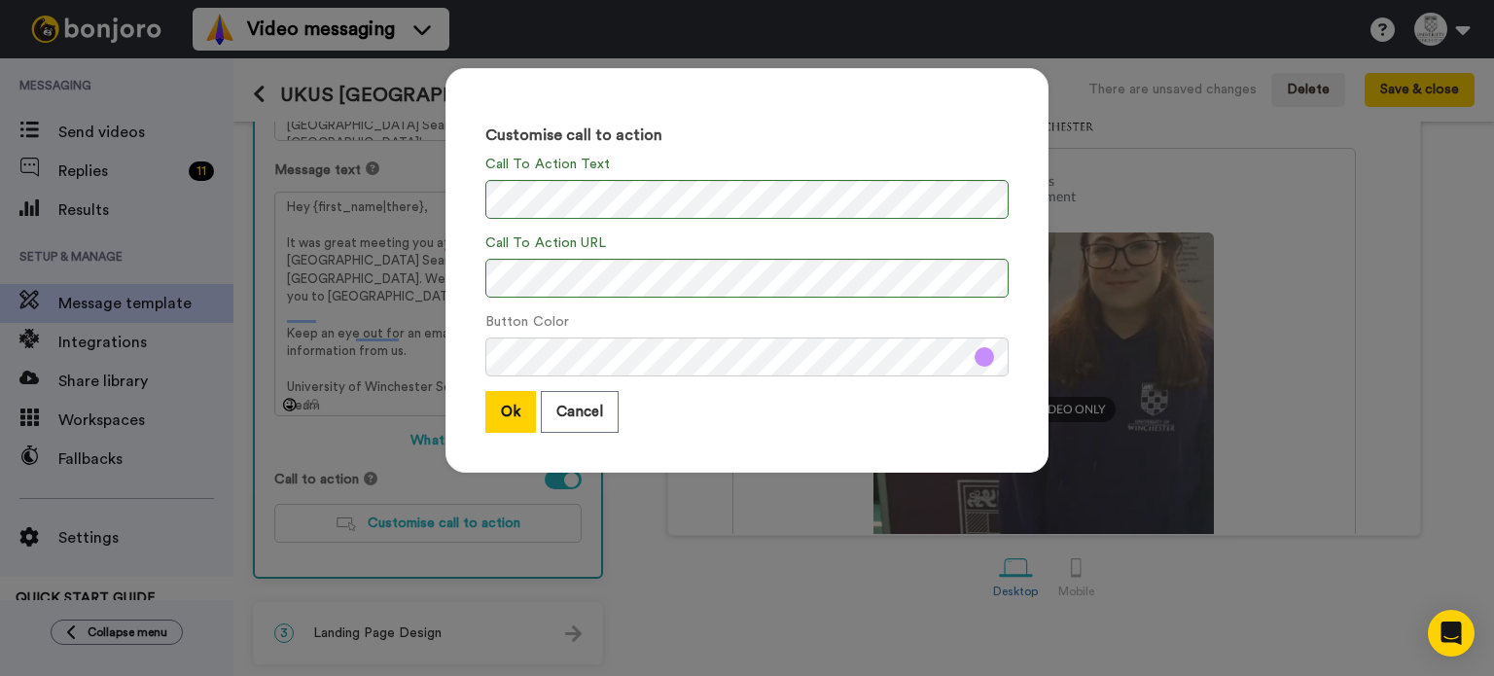
click at [961, 429] on div "Ok Cancel" at bounding box center [746, 412] width 523 height 42
click at [486, 400] on button "Ok" at bounding box center [510, 412] width 51 height 42
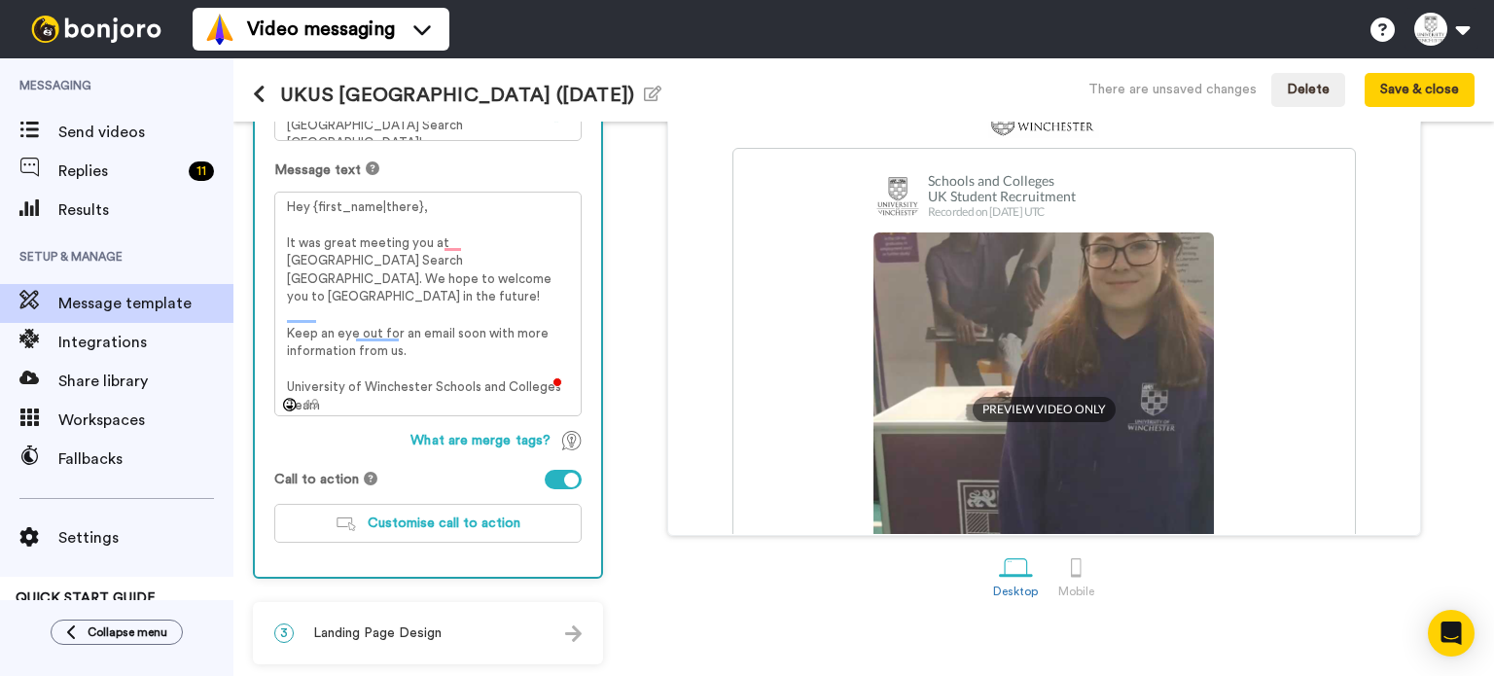
click at [405, 632] on span "Landing Page Design" at bounding box center [377, 633] width 128 height 19
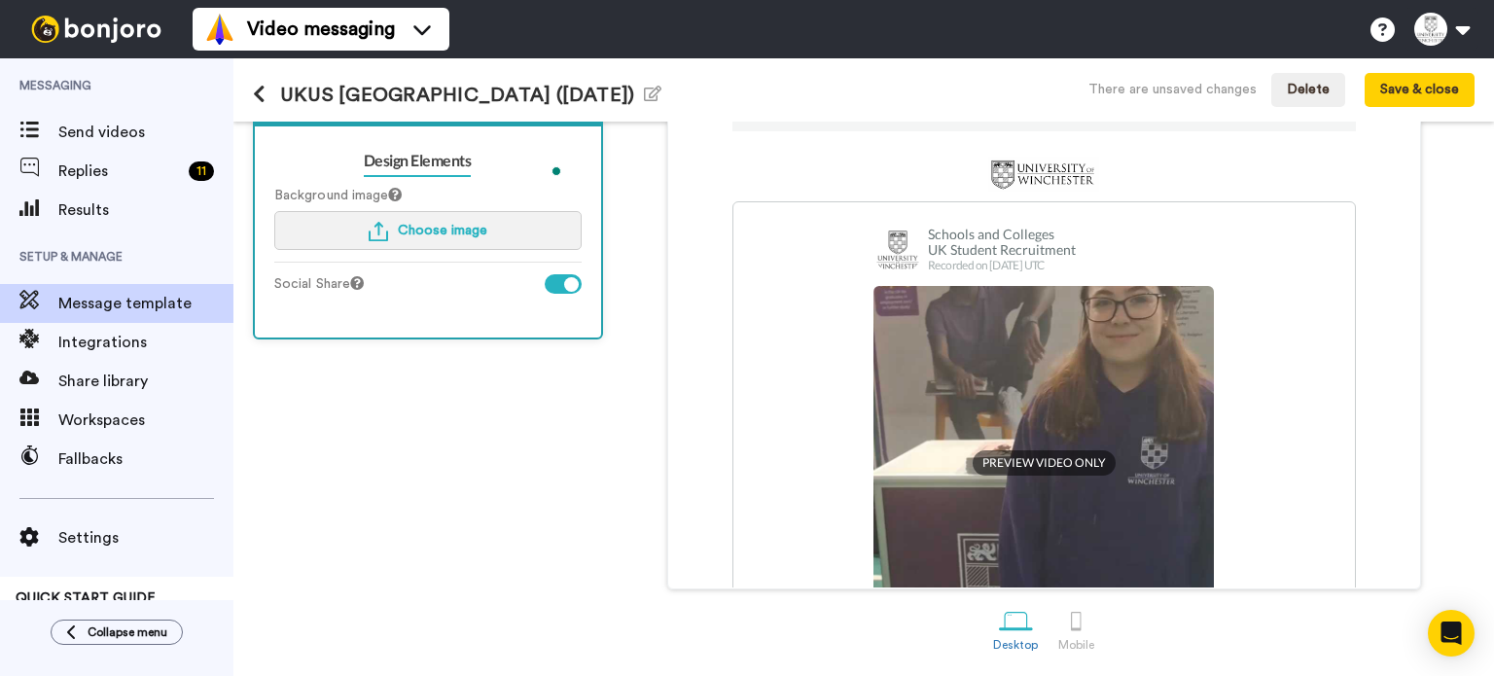
click at [454, 243] on button "Choose image" at bounding box center [427, 230] width 307 height 39
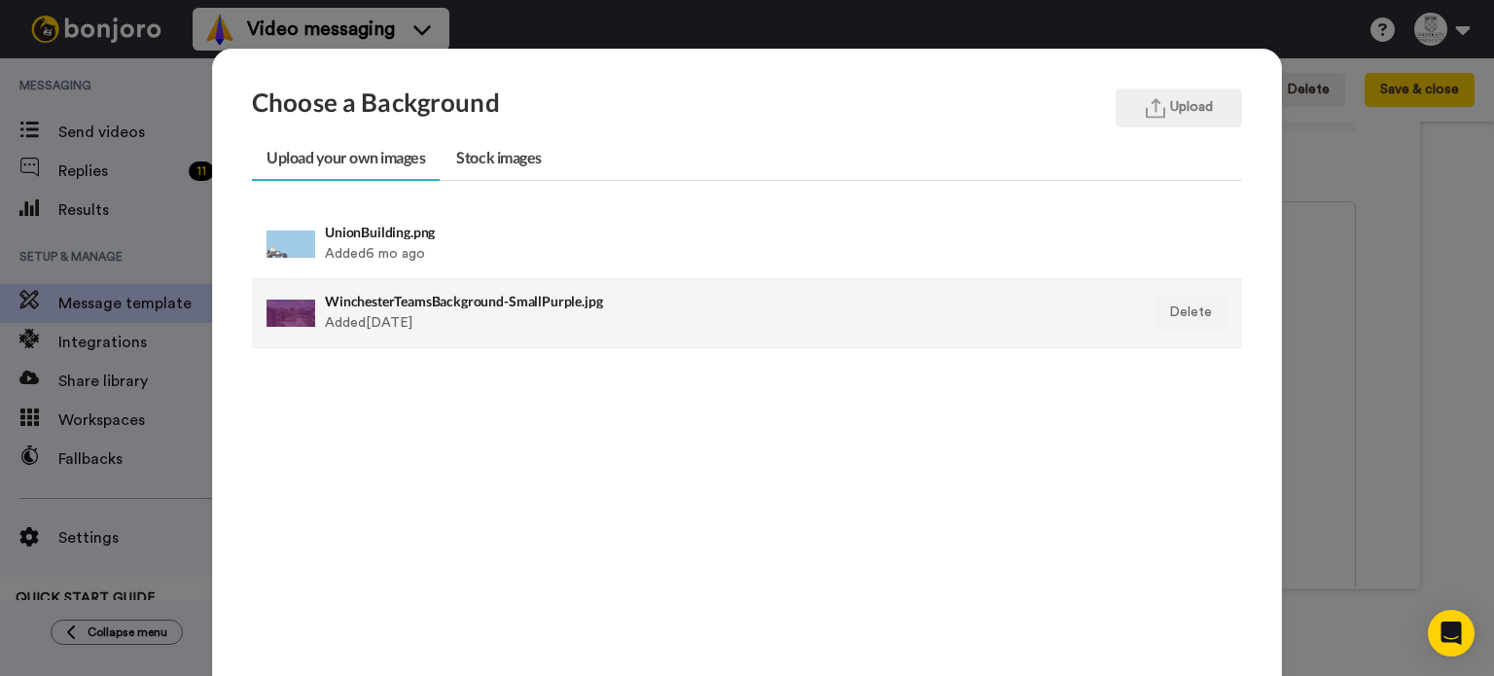
click at [452, 320] on div "WinchesterTeamsBackground-SmallPurple.jpg Added 1 yr ago" at bounding box center [652, 313] width 654 height 49
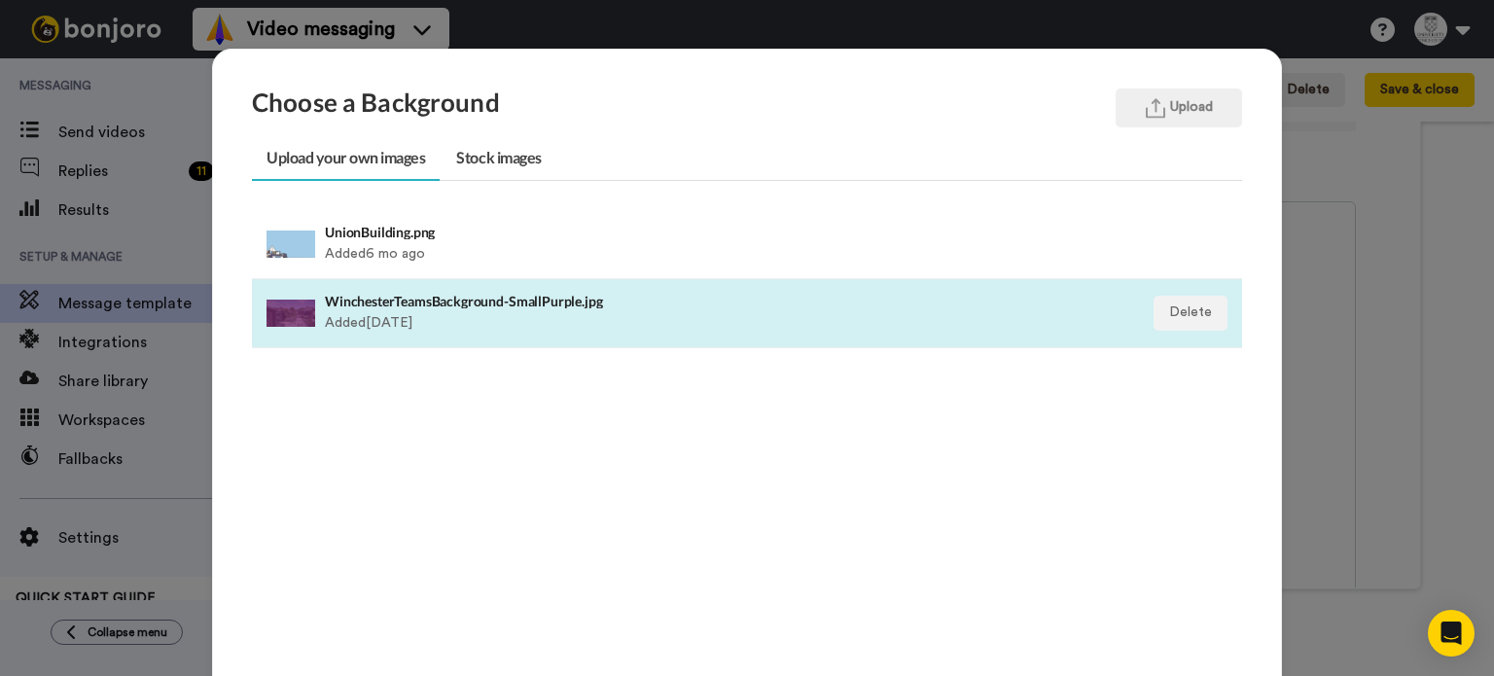
click at [452, 320] on div "WinchesterTeamsBackground-SmallPurple.jpg Added 1 yr ago" at bounding box center [652, 313] width 654 height 49
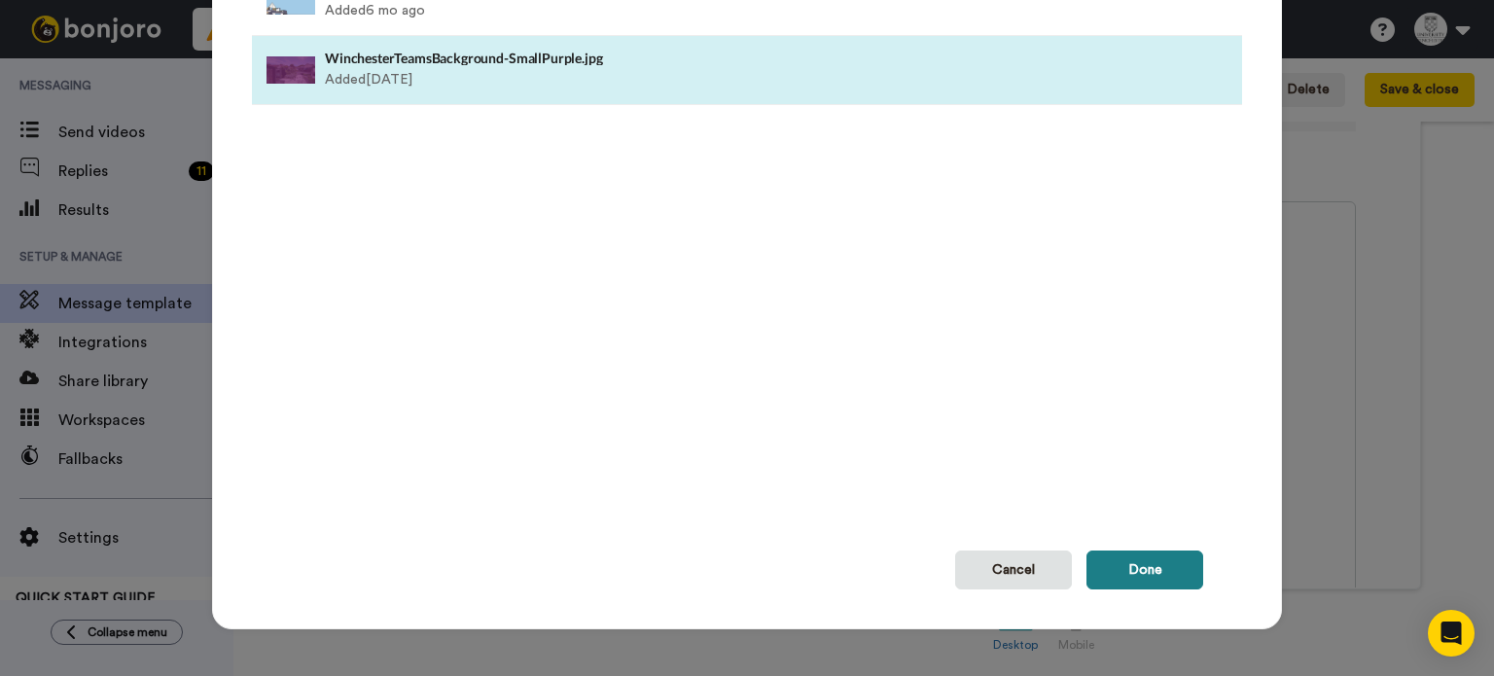
click at [1161, 586] on button "Done" at bounding box center [1145, 570] width 117 height 39
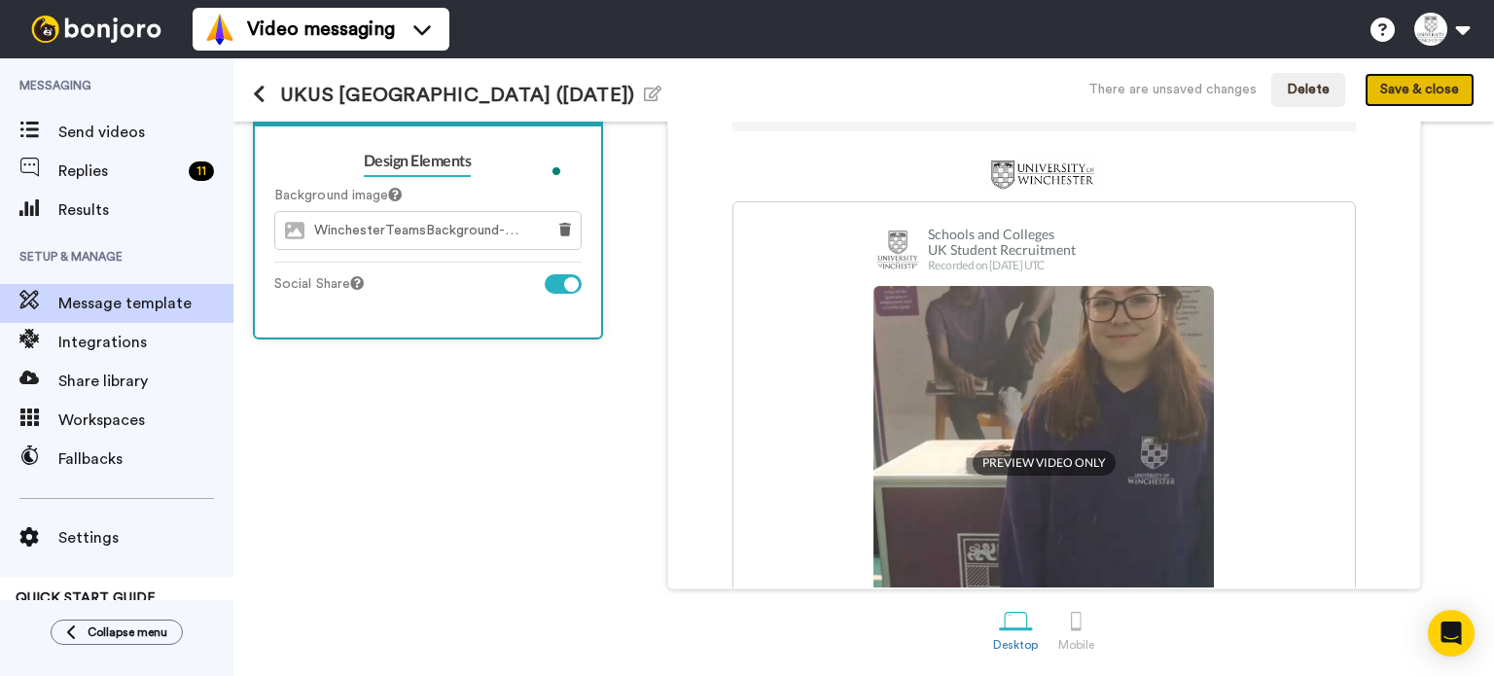
click at [1457, 100] on button "Save & close" at bounding box center [1420, 90] width 110 height 35
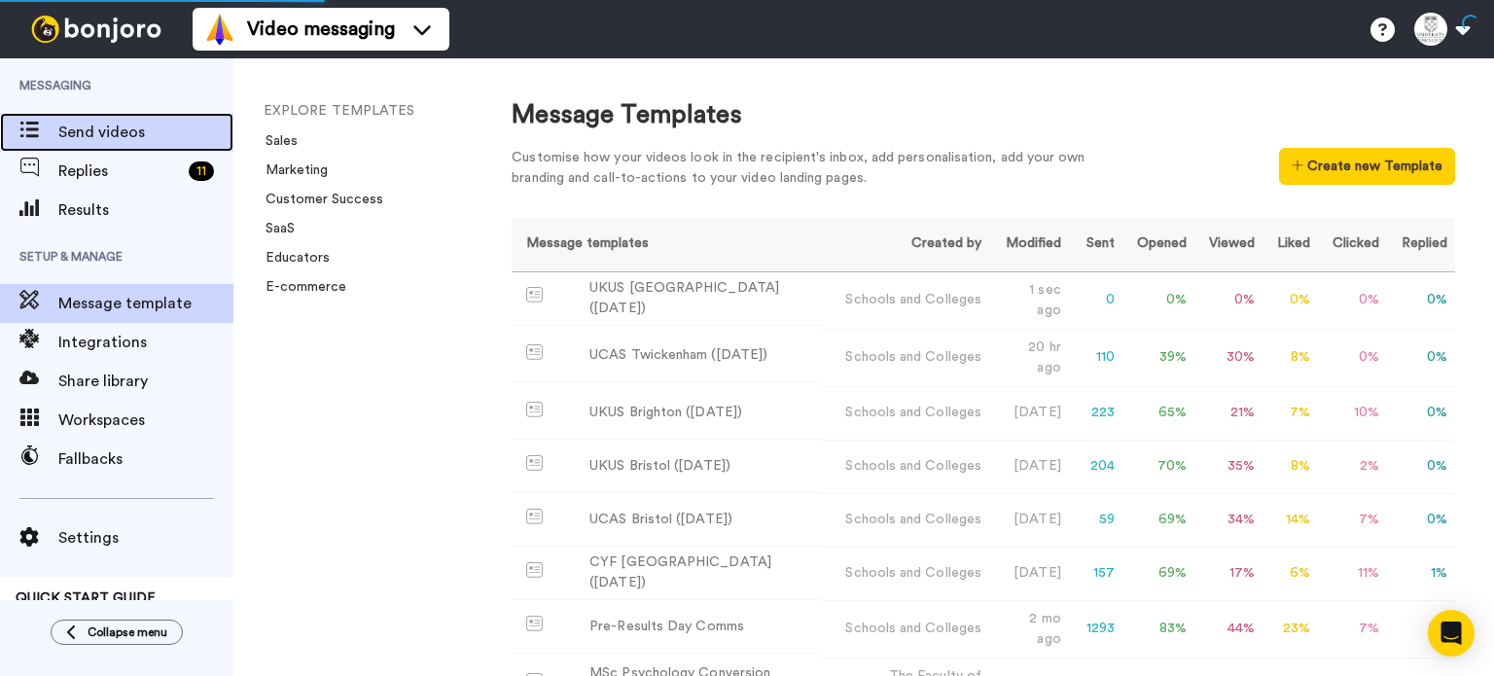
click at [84, 119] on div "Send videos" at bounding box center [116, 132] width 233 height 39
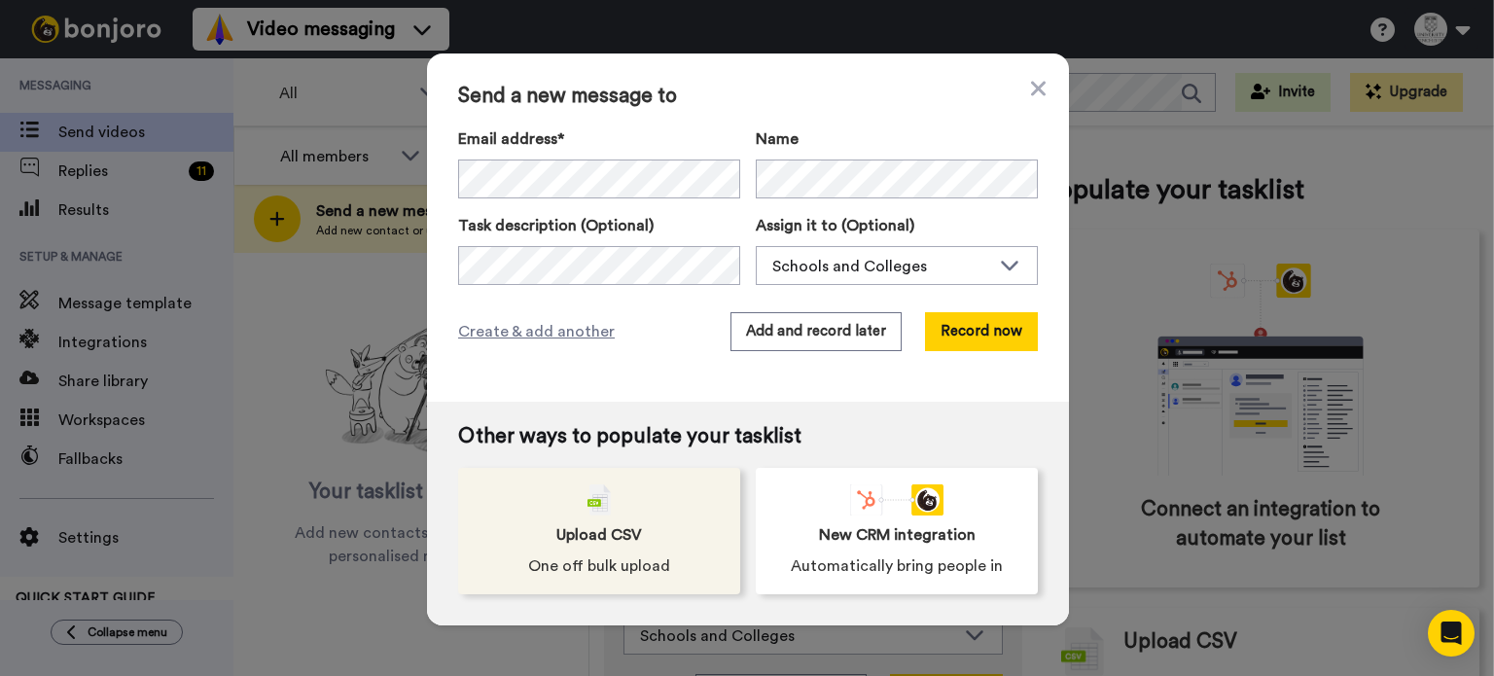
click at [588, 500] on img at bounding box center [599, 499] width 23 height 31
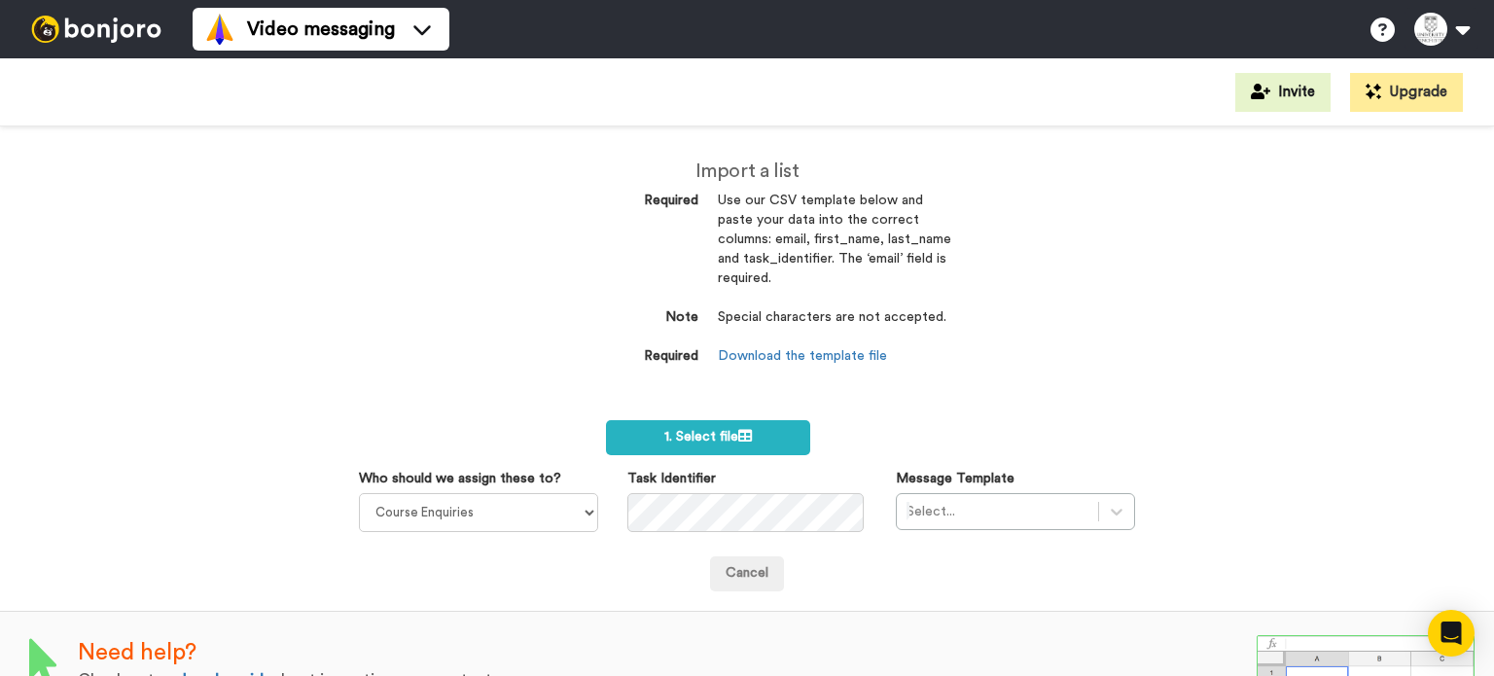
click at [849, 345] on dd "Special characters are not accepted." at bounding box center [834, 327] width 233 height 39
click at [817, 360] on link "Download the template file" at bounding box center [802, 356] width 169 height 14
click at [481, 527] on select "Course Enquiries Alistair Garmendia Admissions Team The Faculty Of Business & D…" at bounding box center [478, 512] width 239 height 39
select select "79488d29-8174-425a-bf3d-a3ba5ac8a81c"
click at [359, 493] on select "Course Enquiries Alistair Garmendia Admissions Team The Faculty Of Business & D…" at bounding box center [478, 512] width 239 height 39
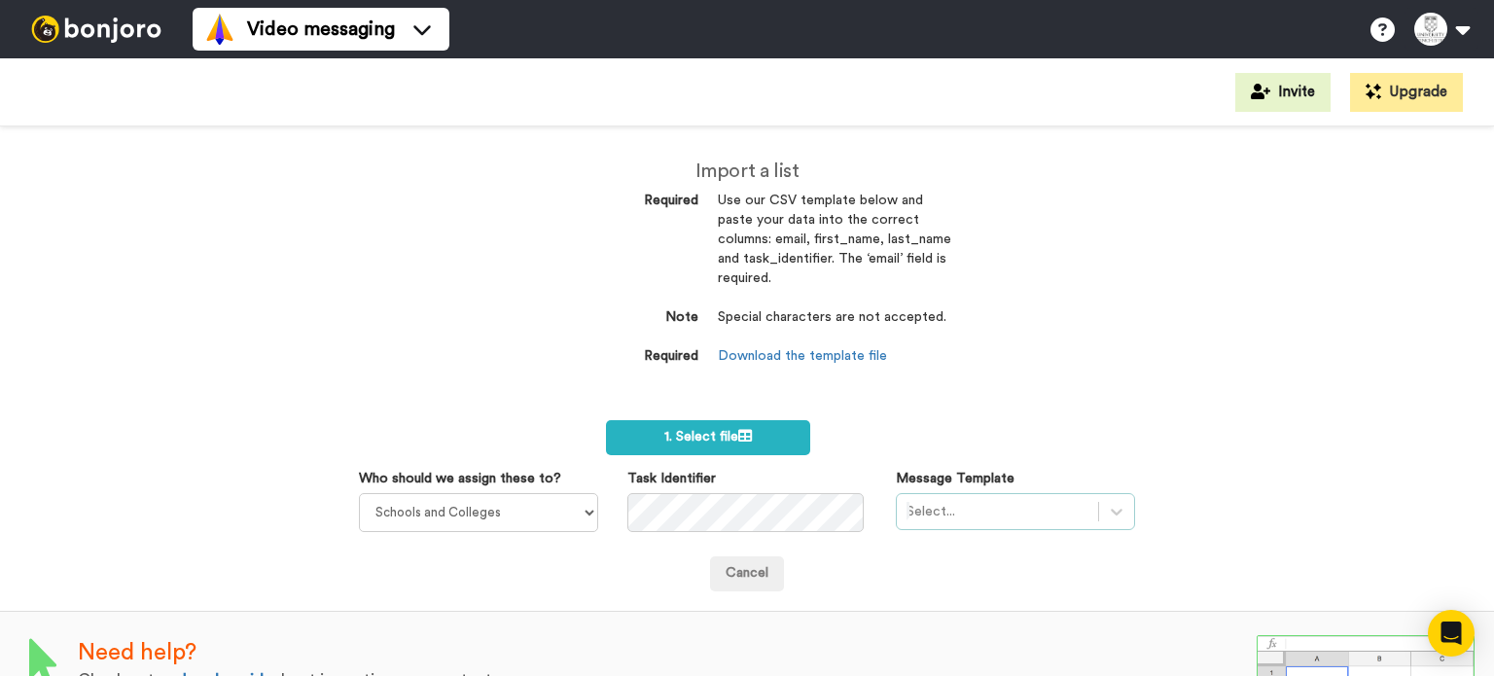
click at [965, 527] on div "Select..." at bounding box center [1015, 511] width 239 height 37
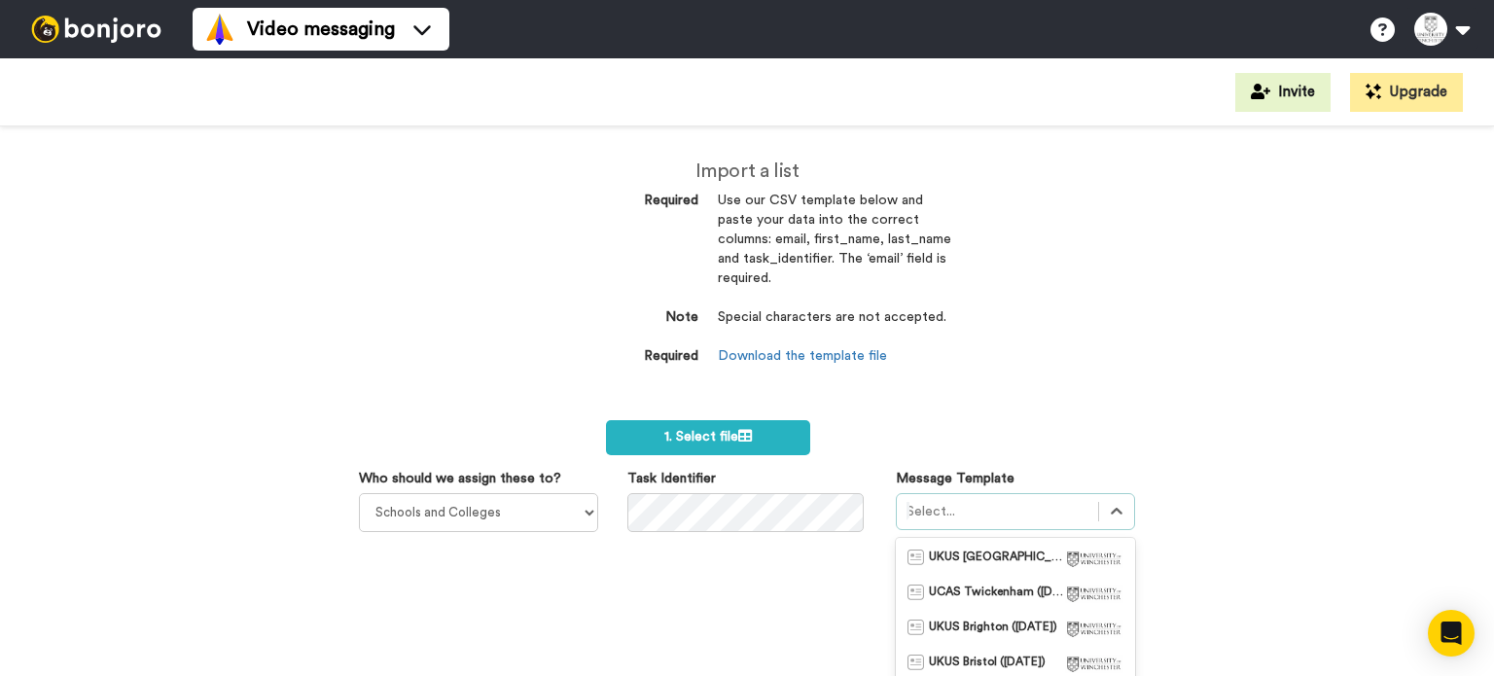
scroll to position [160, 0]
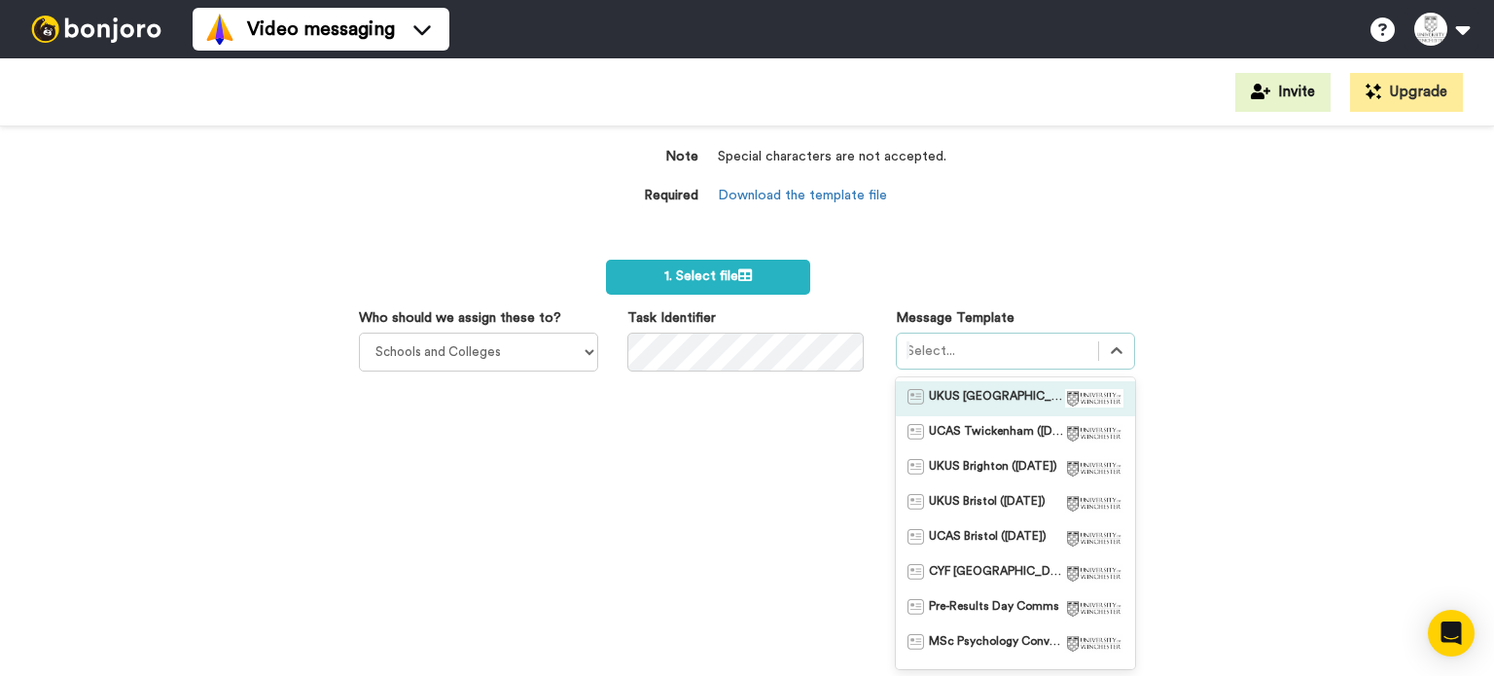
click at [1065, 407] on div at bounding box center [1094, 398] width 58 height 19
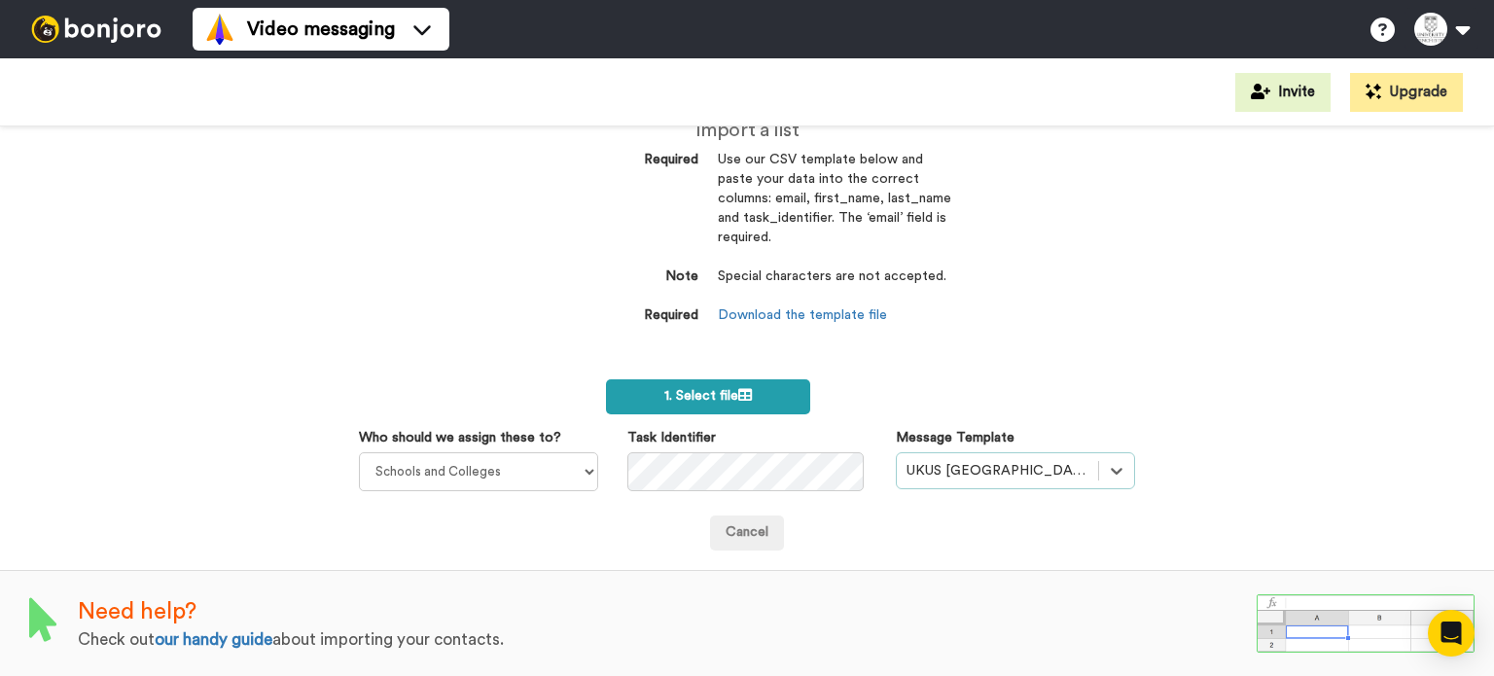
click at [718, 399] on span "1. Select file" at bounding box center [708, 396] width 88 height 14
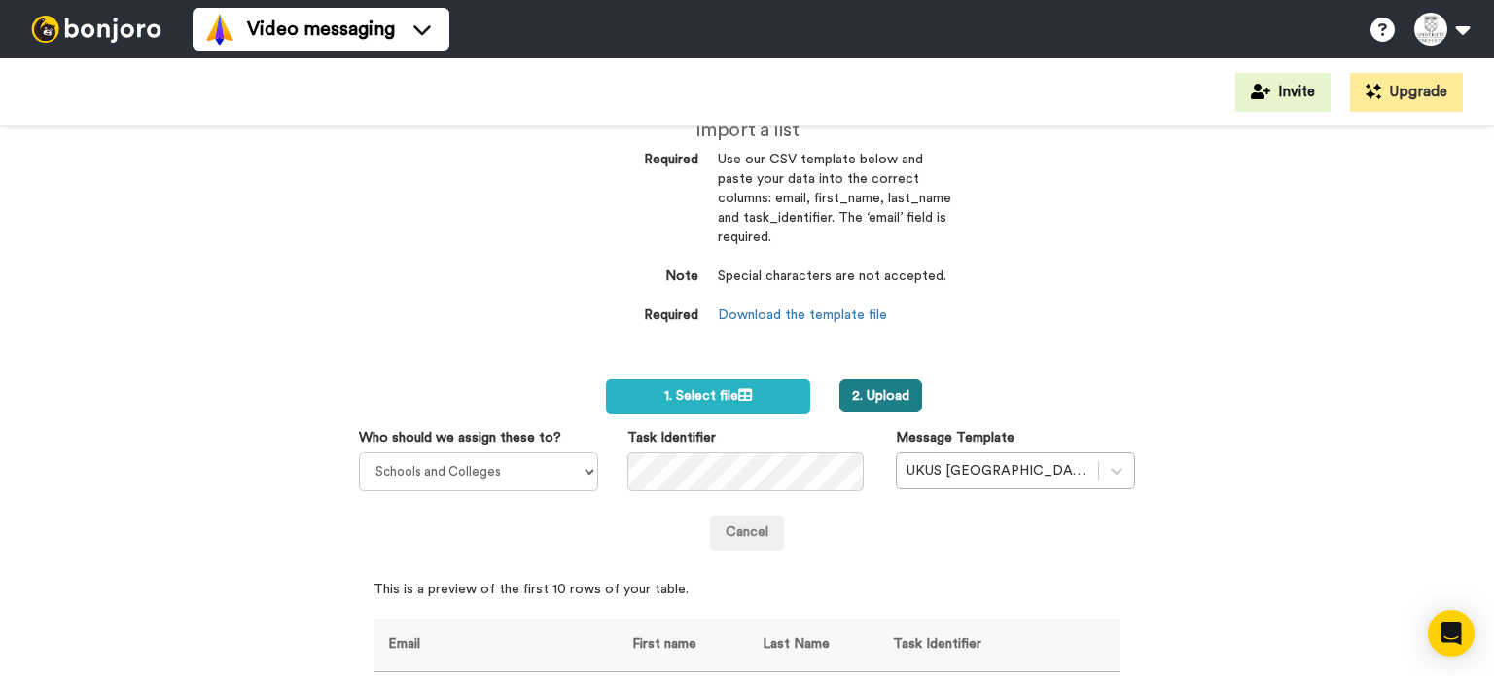
click at [890, 398] on button "2. Upload" at bounding box center [880, 395] width 83 height 33
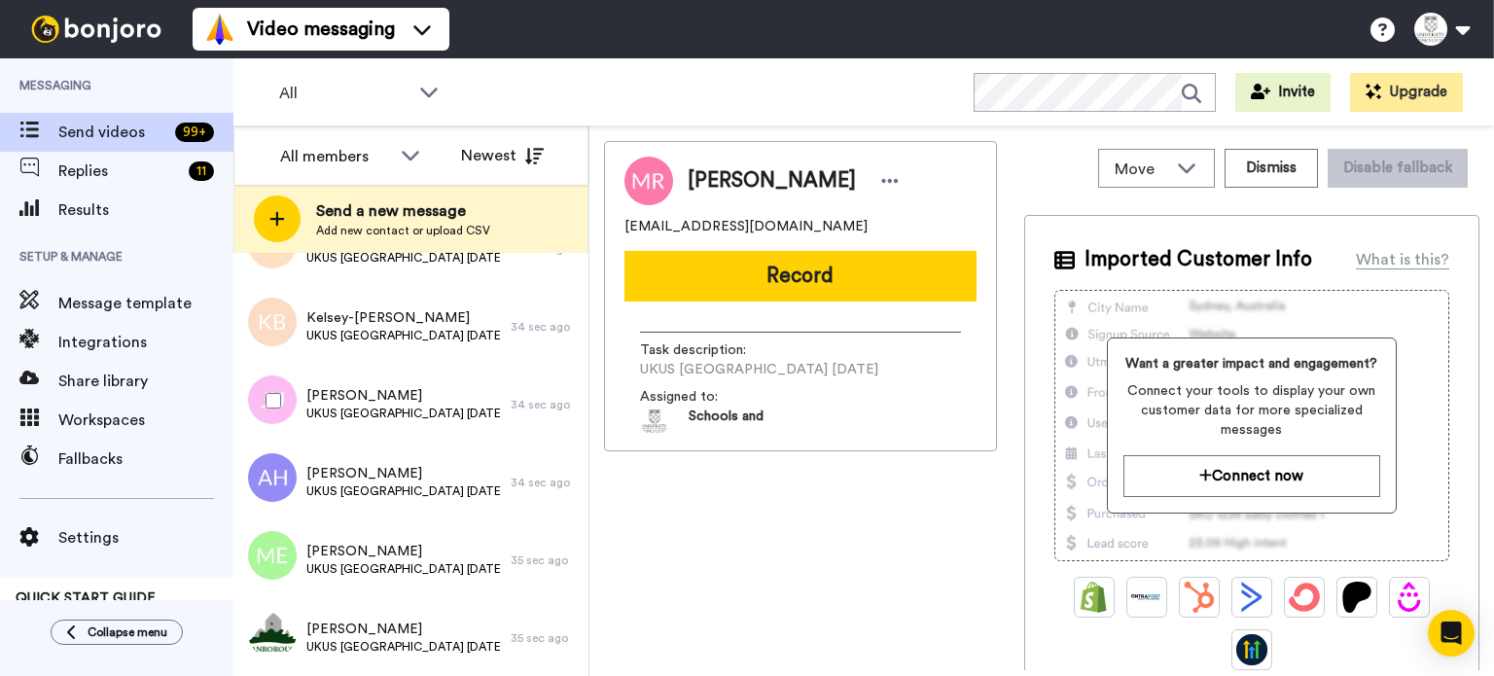
scroll to position [17493, 0]
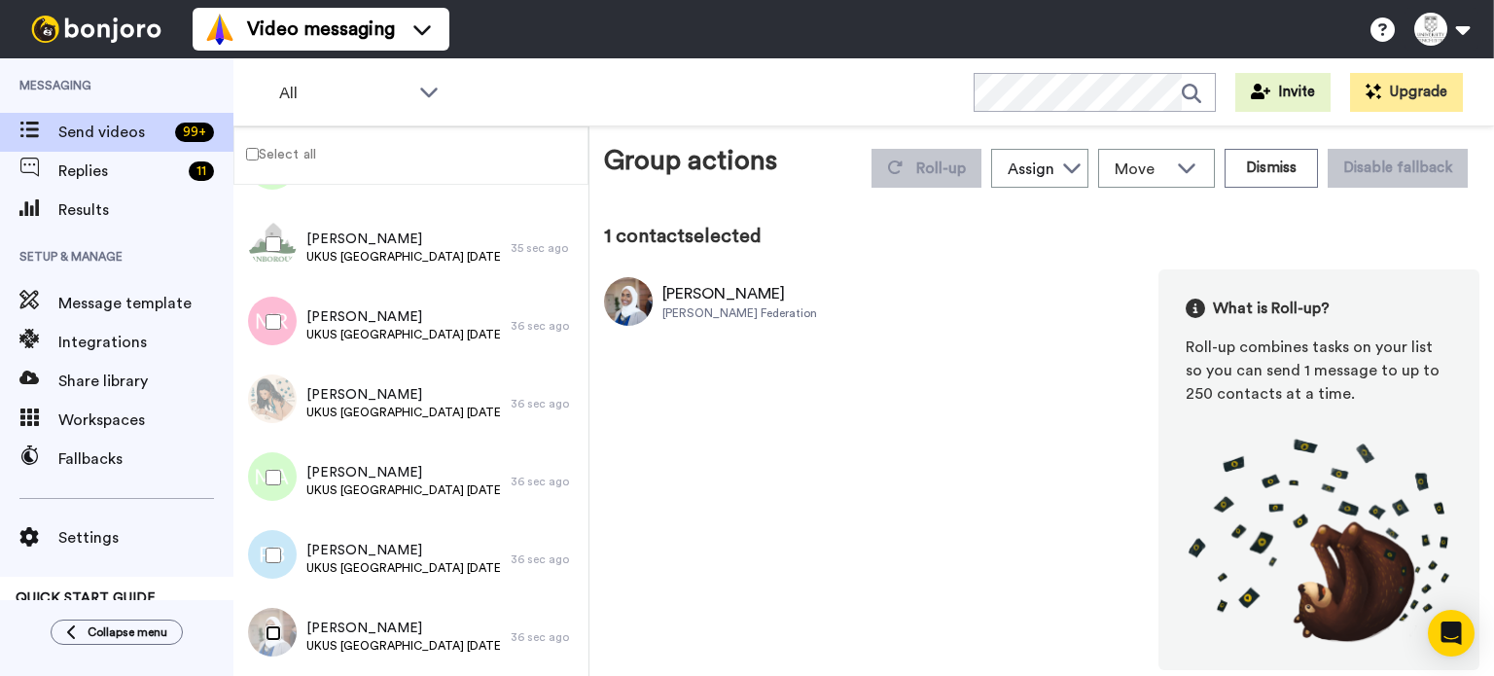
scroll to position [17426, 0]
click at [296, 153] on label "Select all" at bounding box center [275, 153] width 82 height 23
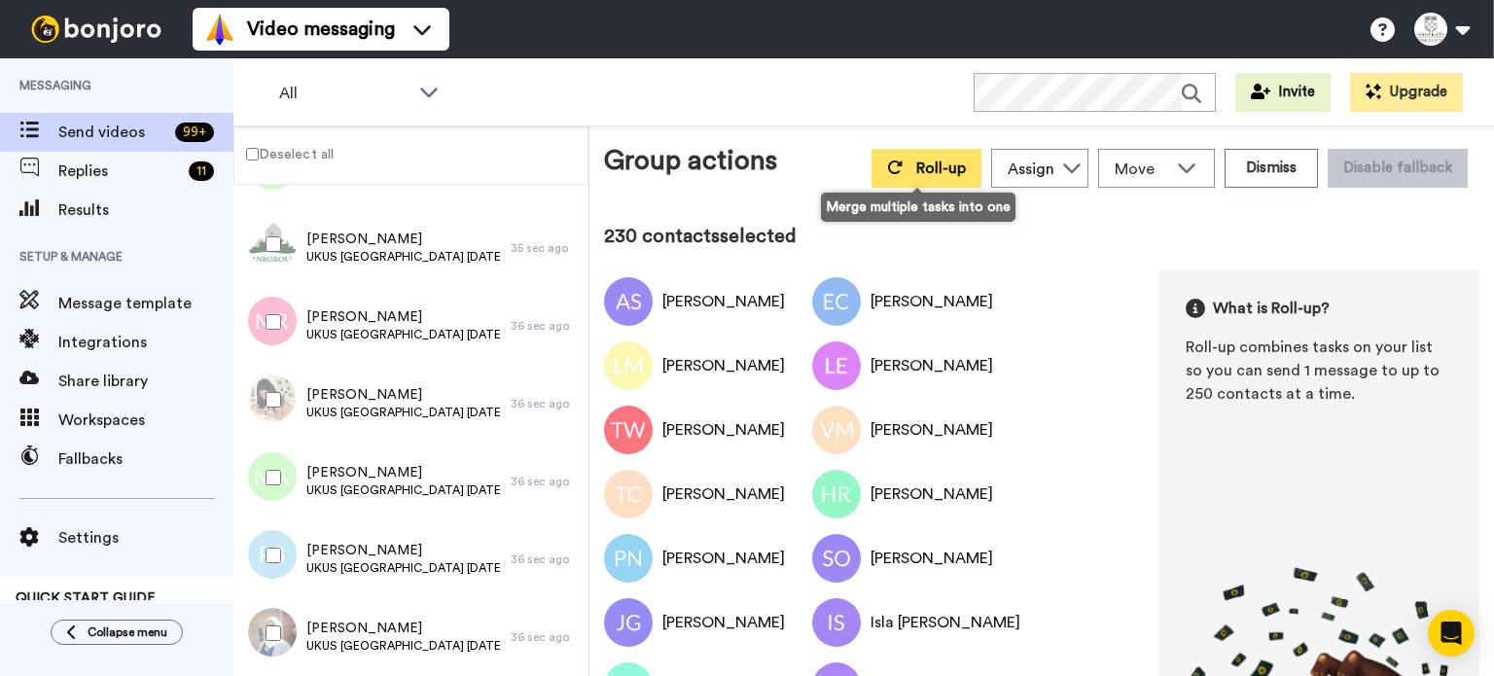
click at [873, 160] on button "Roll-up" at bounding box center [927, 168] width 110 height 39
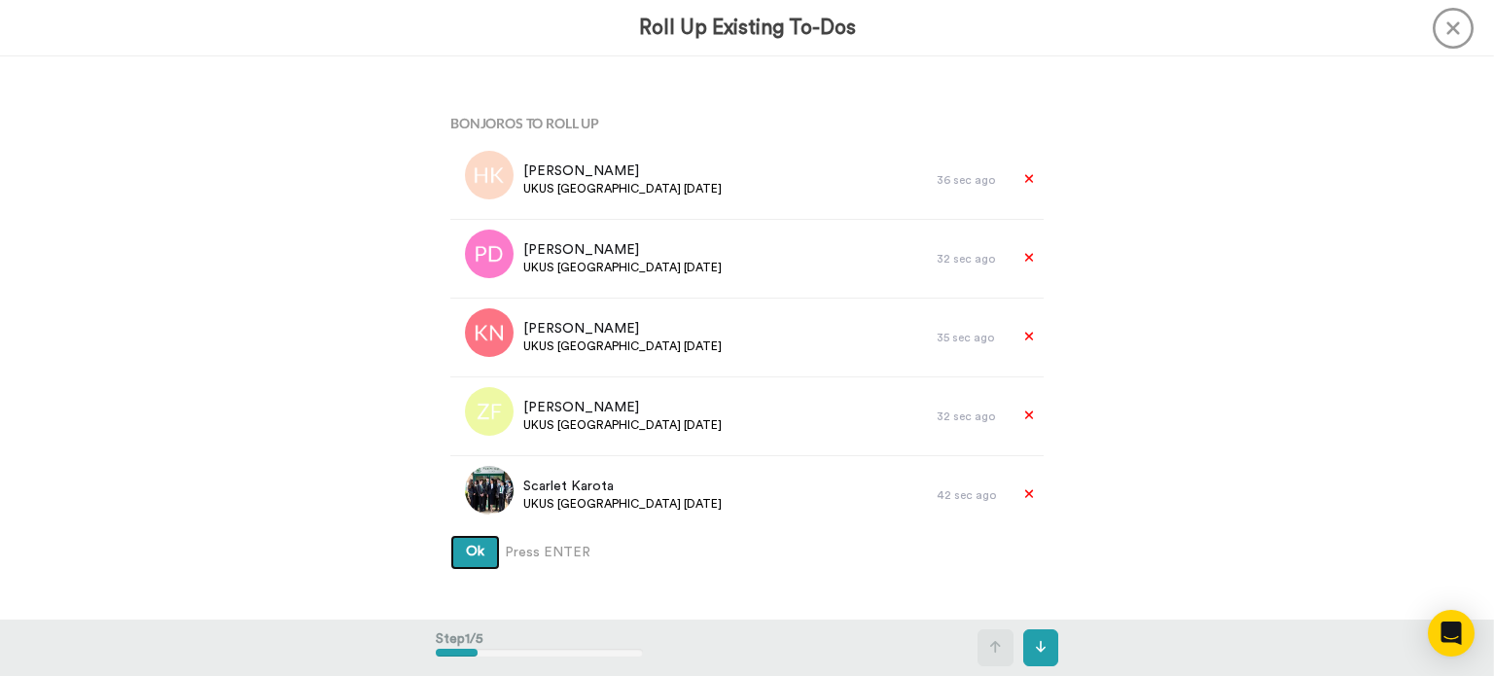
click at [479, 553] on button "Ok" at bounding box center [475, 552] width 50 height 35
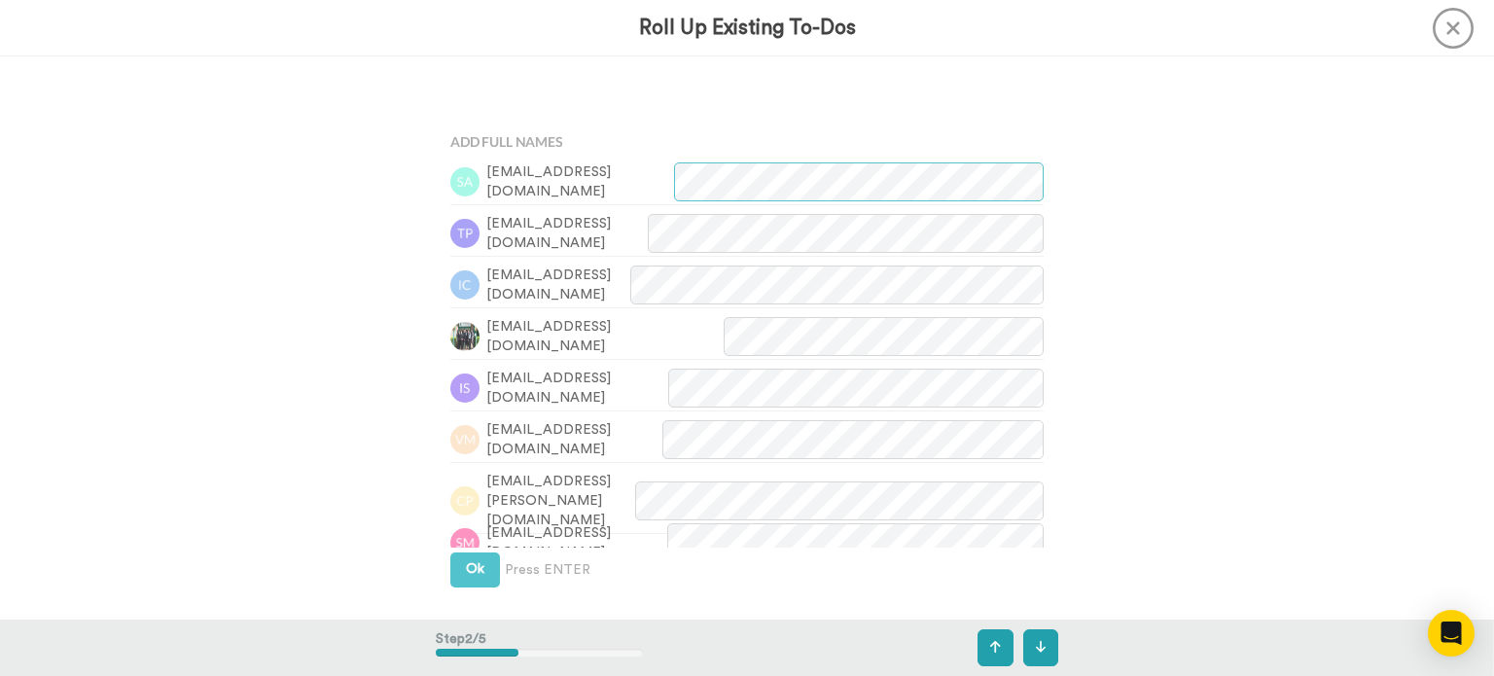
scroll to position [563, 0]
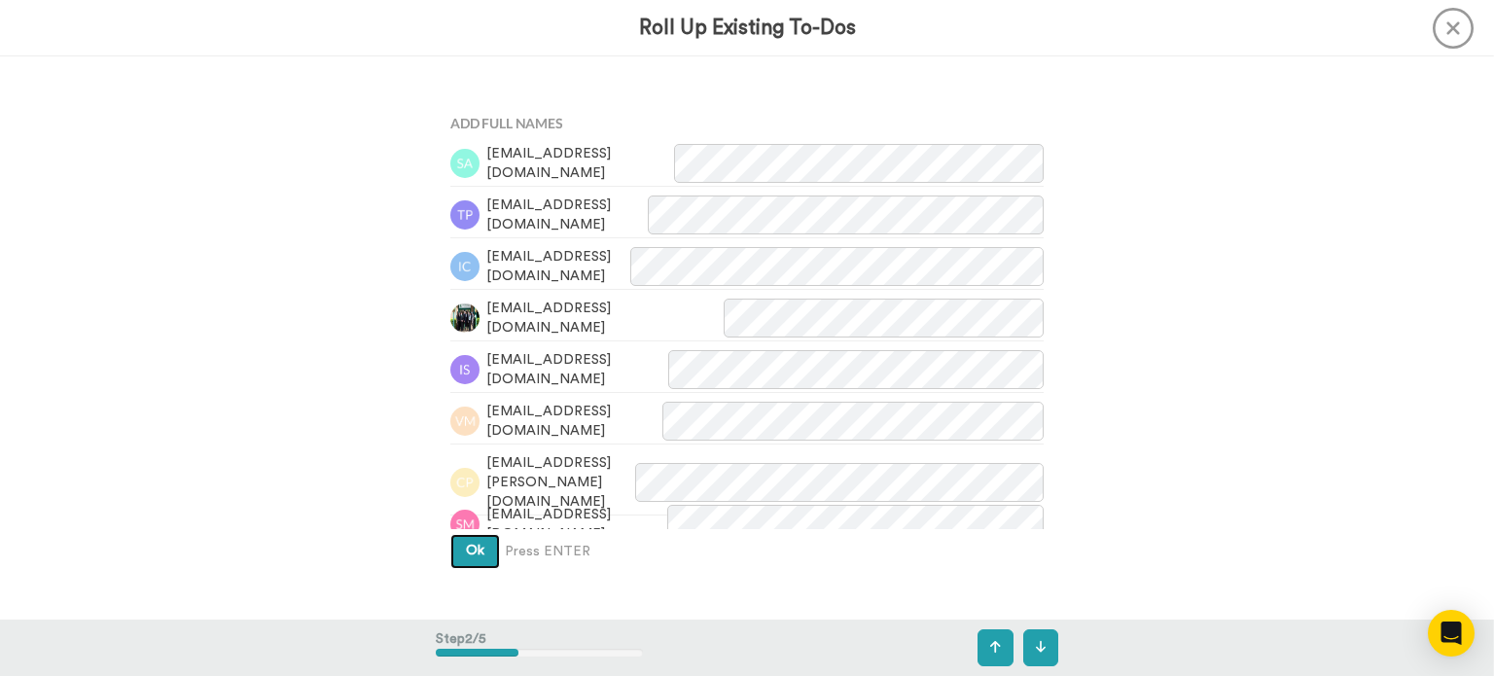
click at [479, 553] on button "Ok" at bounding box center [475, 551] width 50 height 35
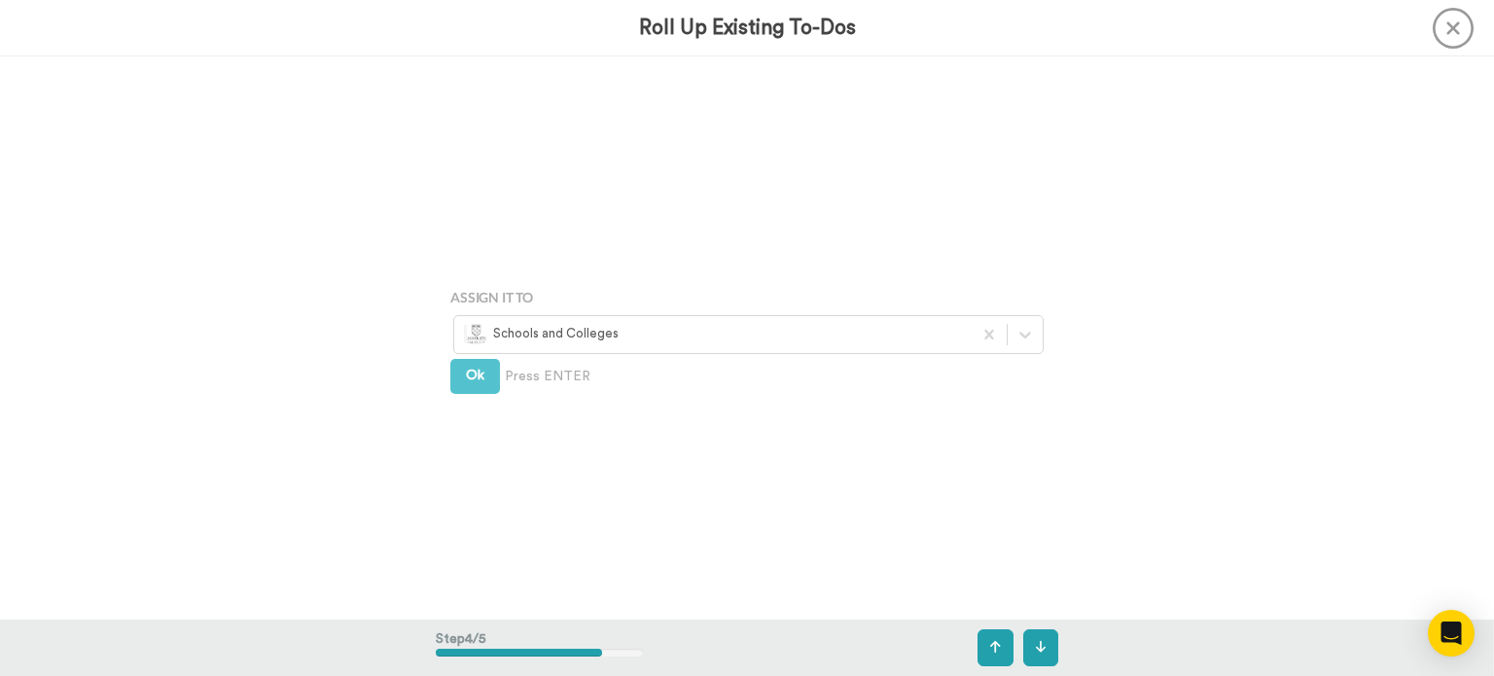
scroll to position [1689, 0]
click at [480, 373] on button "Ok" at bounding box center [475, 376] width 50 height 35
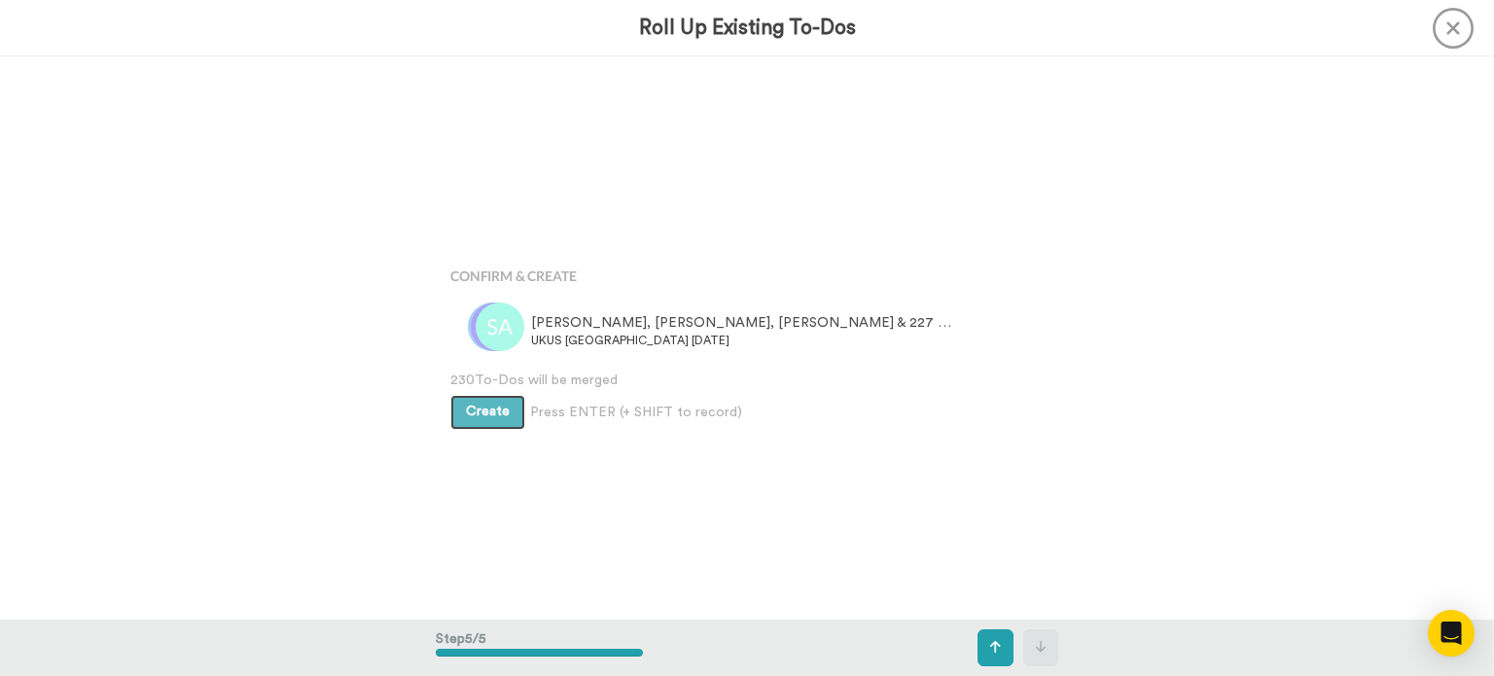
scroll to position [2251, 0]
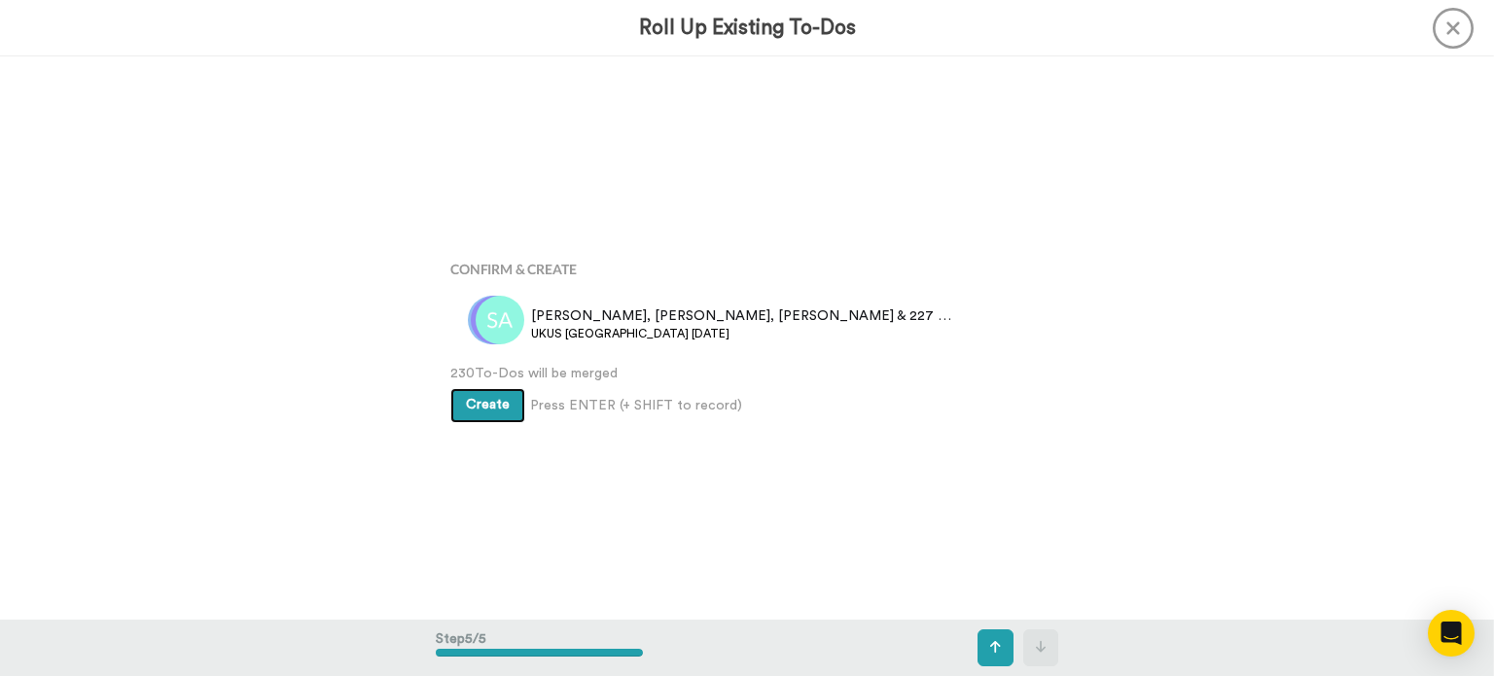
click at [509, 419] on button "Create" at bounding box center [487, 405] width 75 height 35
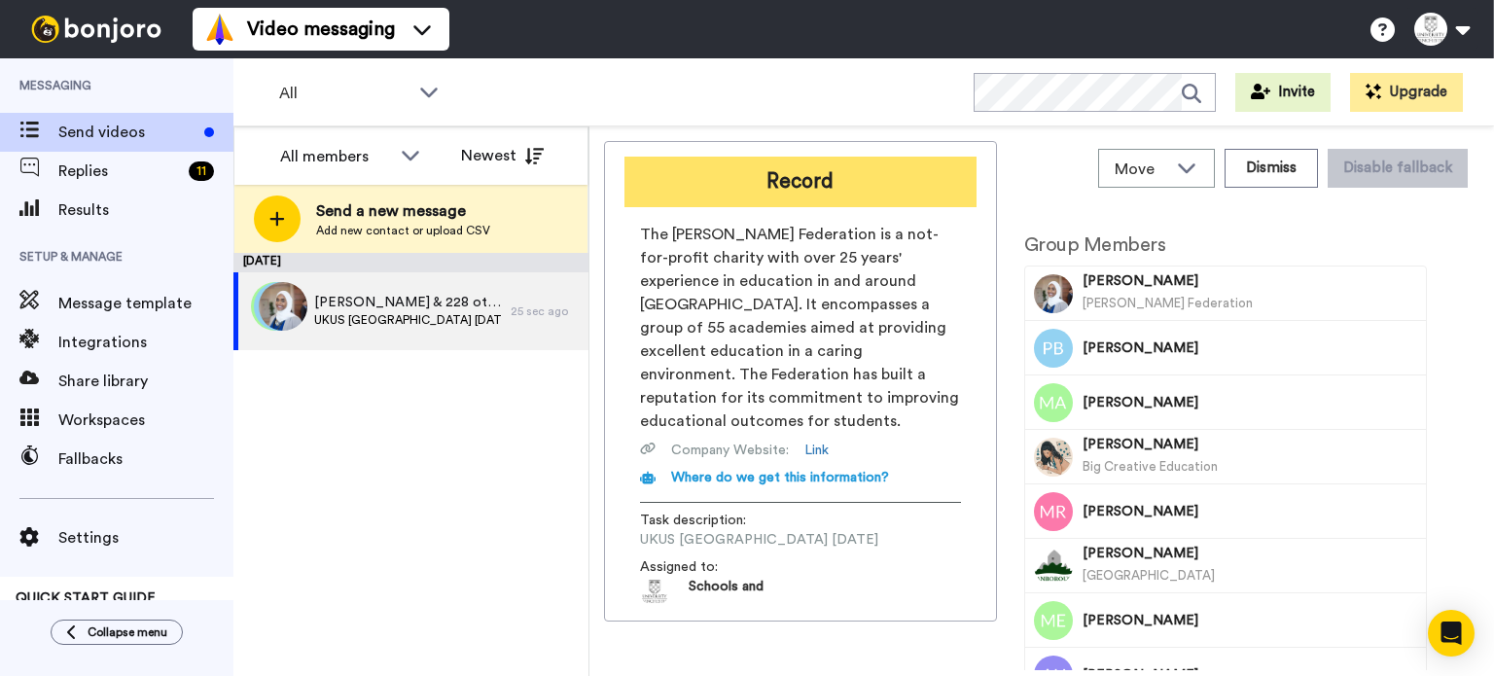
click at [882, 197] on button "Record" at bounding box center [800, 182] width 352 height 51
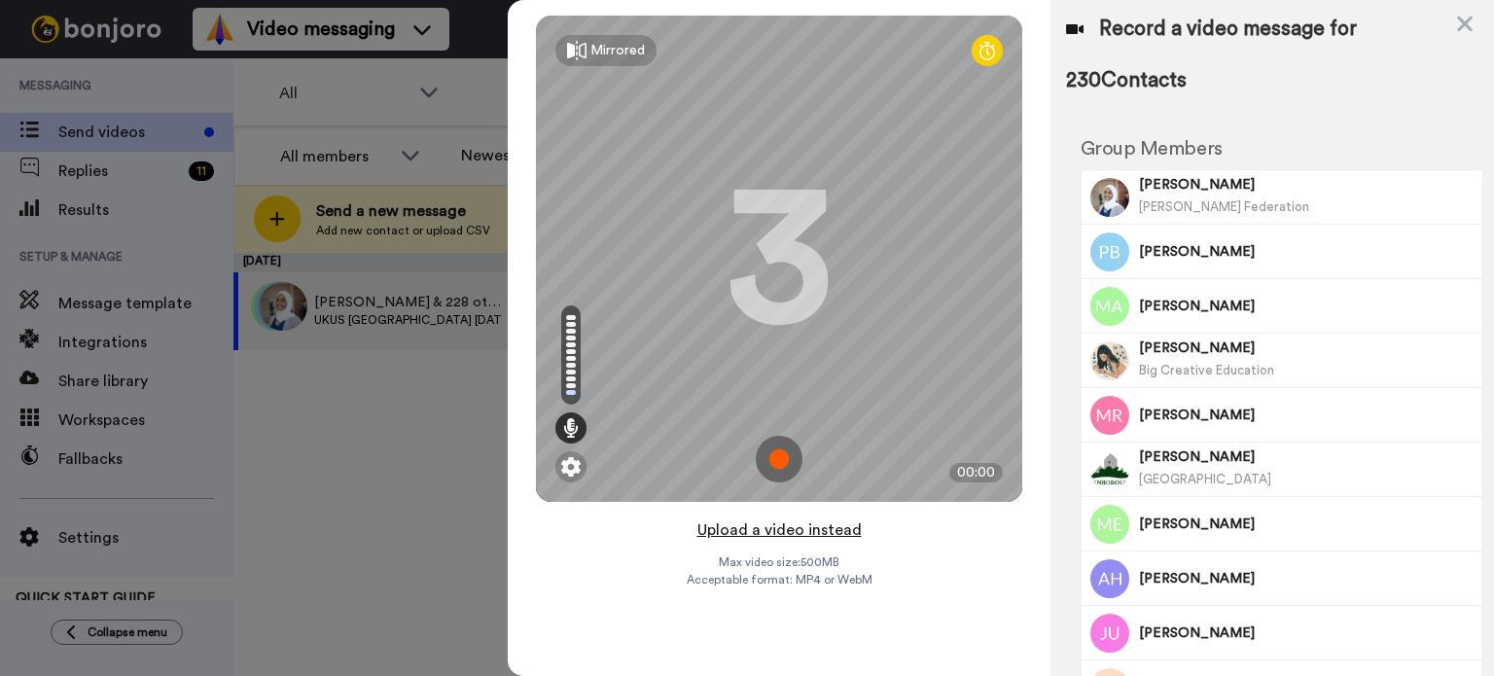
click at [806, 528] on button "Upload a video instead" at bounding box center [780, 529] width 176 height 25
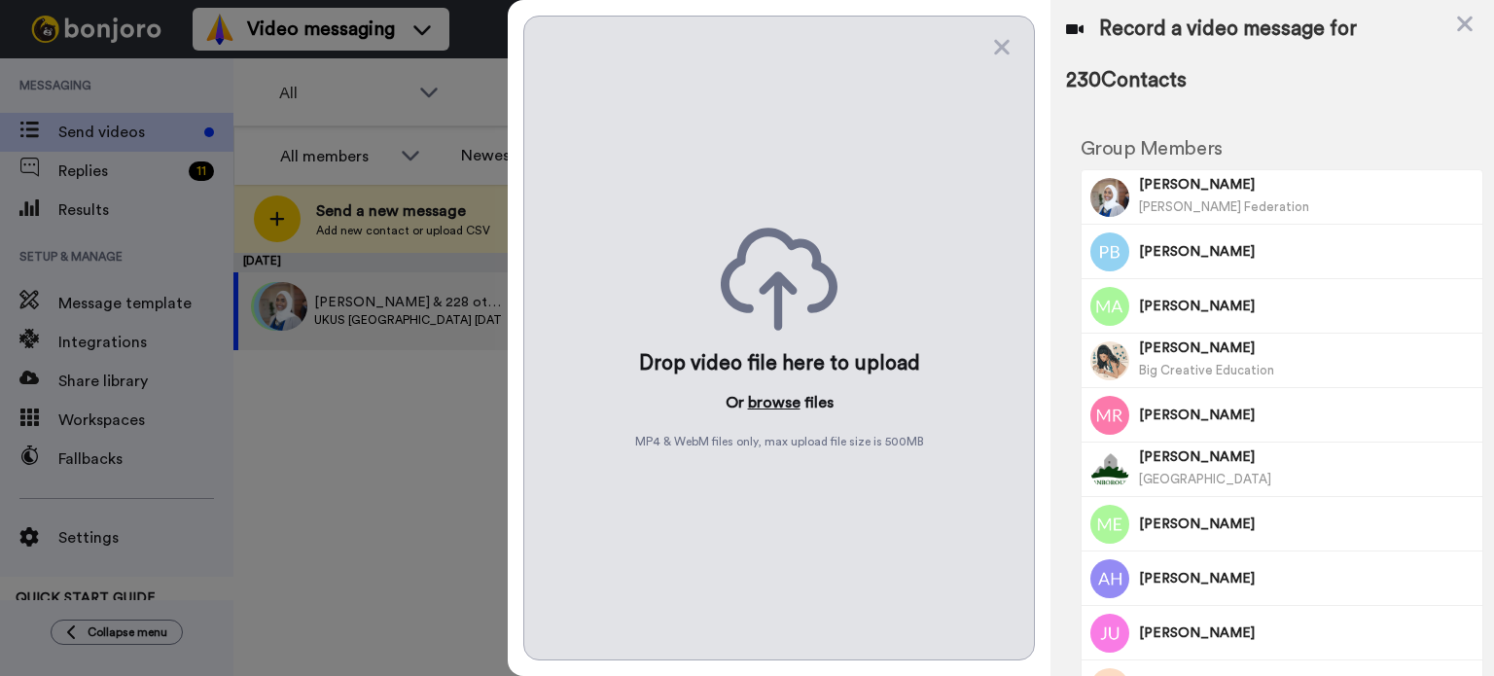
click at [764, 401] on button "browse" at bounding box center [774, 402] width 53 height 23
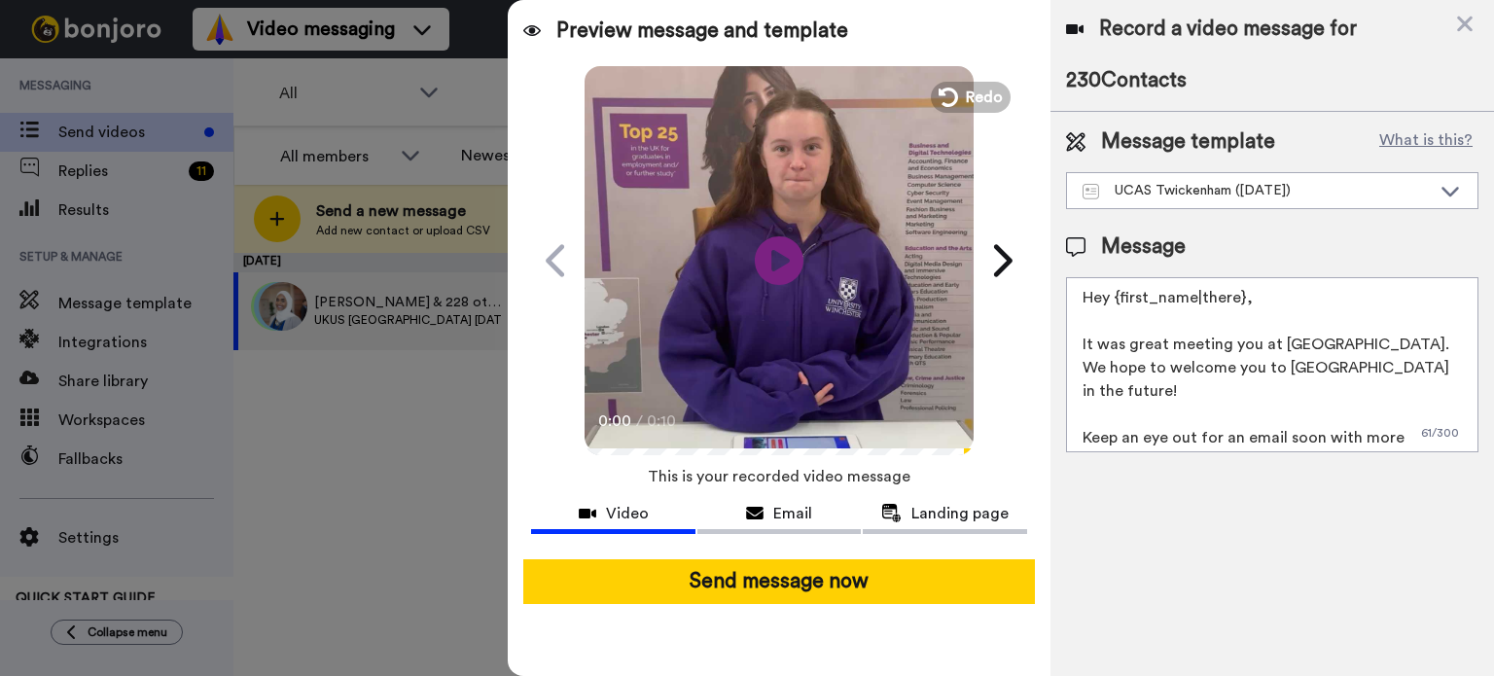
click at [798, 341] on video at bounding box center [779, 257] width 389 height 389
click at [1300, 189] on div "UCAS Twickenham (Oct 2025)" at bounding box center [1257, 190] width 348 height 19
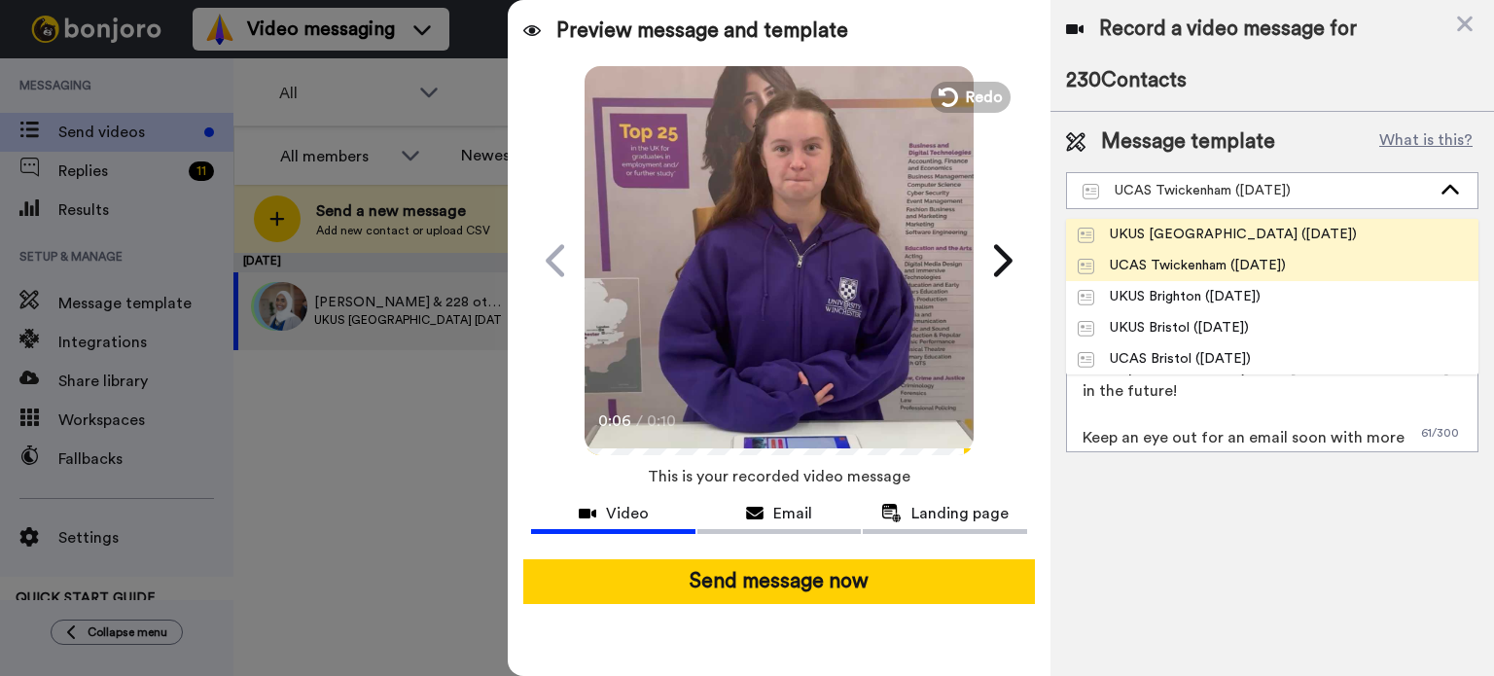
click at [1218, 226] on div "UKUS [GEOGRAPHIC_DATA] ([DATE])" at bounding box center [1217, 234] width 279 height 19
type textarea "Hey {first_name|there}, It was great meeting you at UK University Search London…"
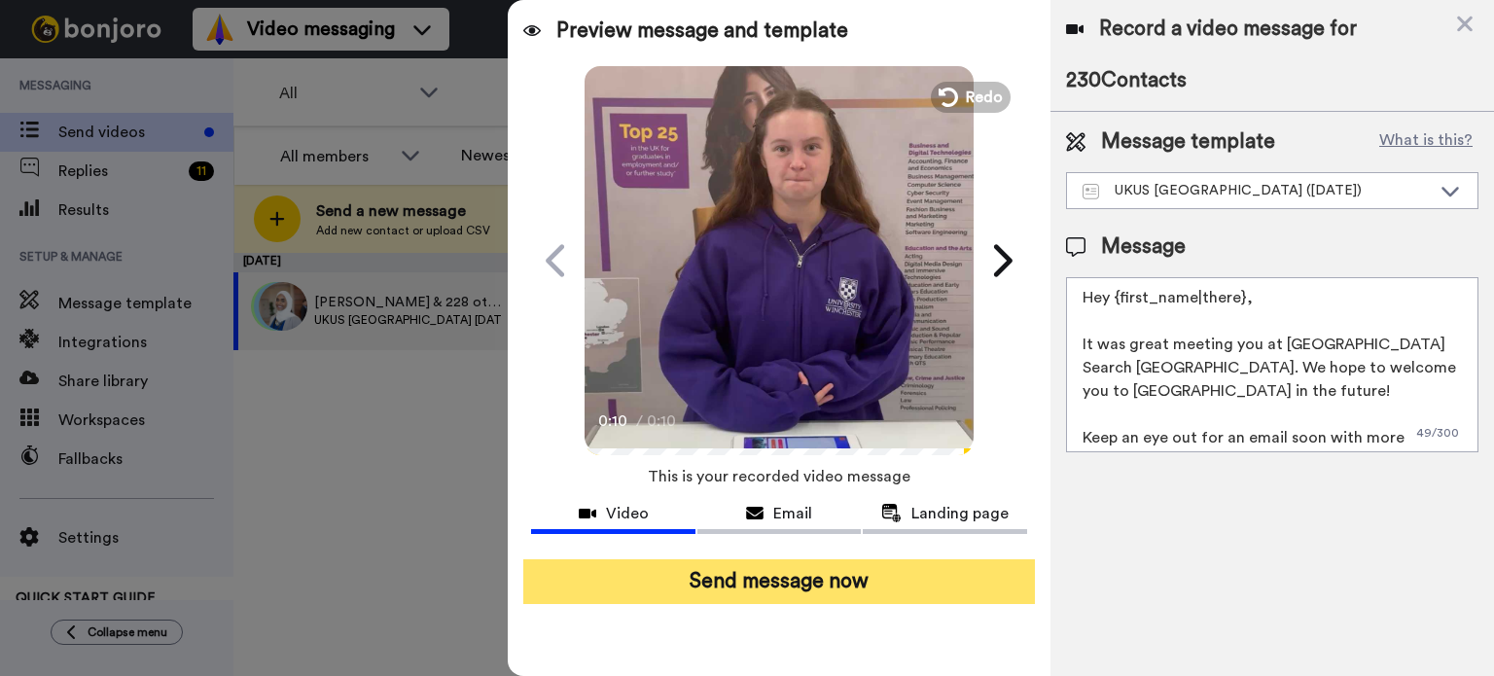
click at [945, 590] on button "Send message now" at bounding box center [779, 581] width 512 height 45
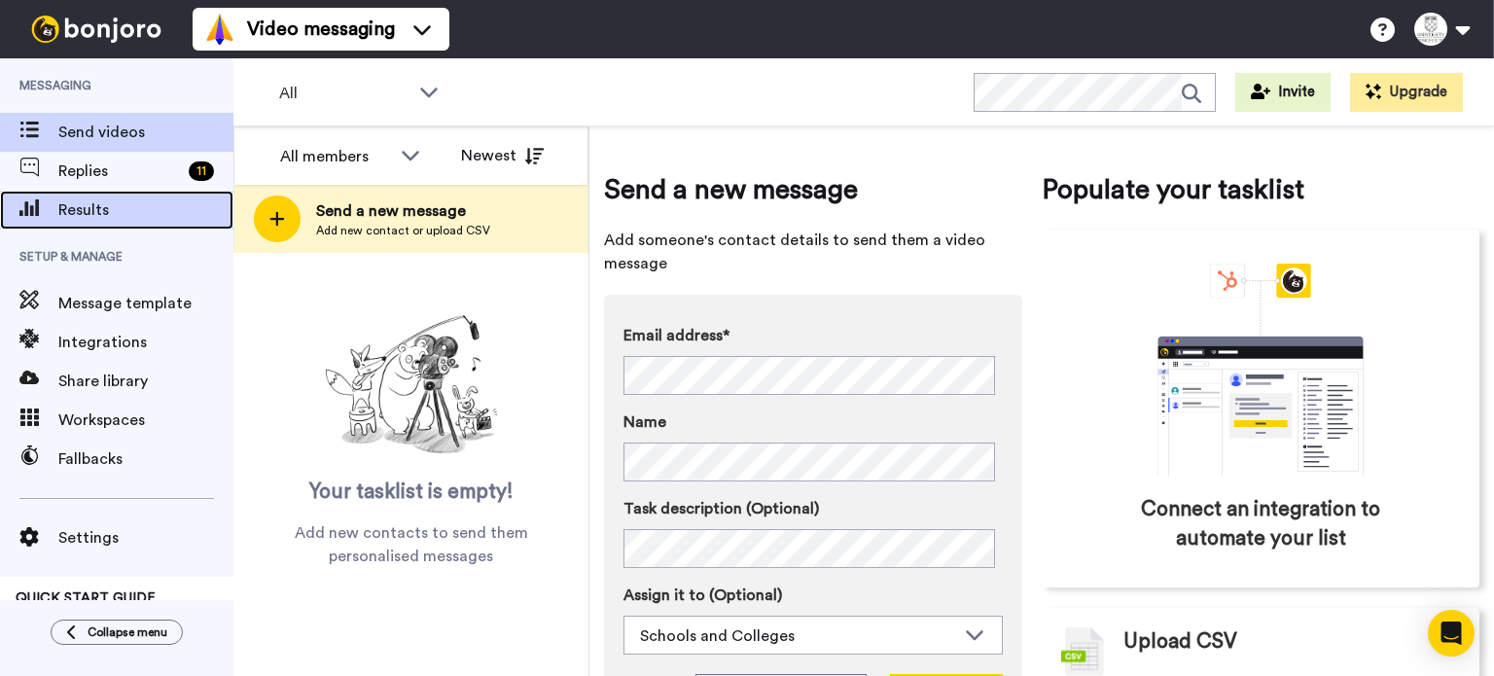
click at [160, 226] on div "Results" at bounding box center [116, 210] width 233 height 39
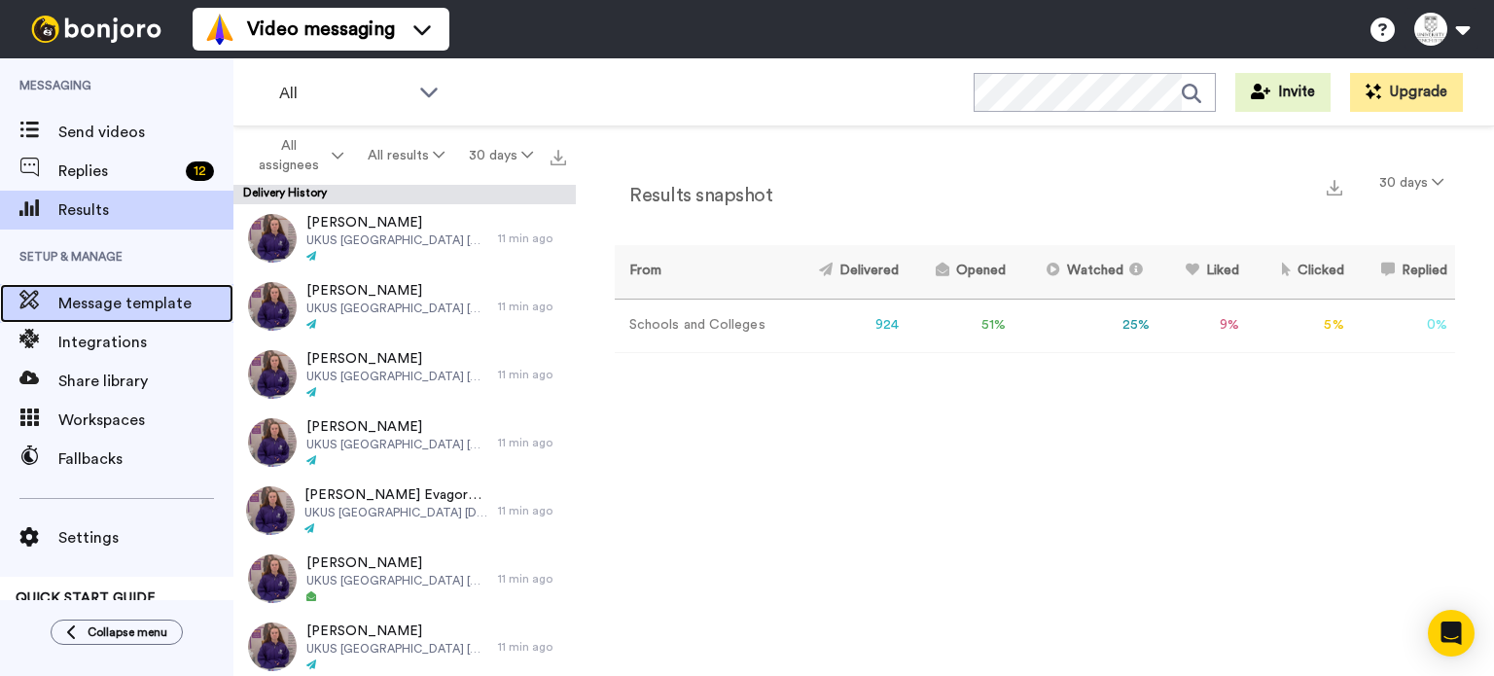
click at [67, 296] on span "Message template" at bounding box center [145, 303] width 175 height 23
